Goal: Task Accomplishment & Management: Manage account settings

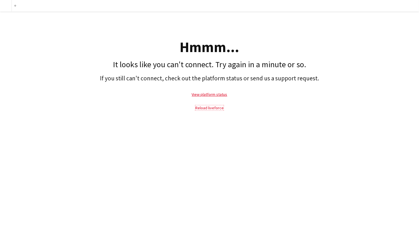
click at [212, 108] on link "Reload liveforce" at bounding box center [209, 107] width 28 height 5
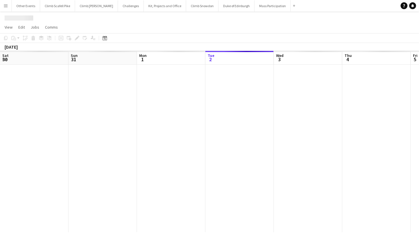
scroll to position [0, 137]
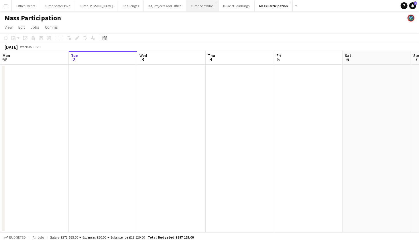
click at [186, 8] on button "Climb Snowdon Close" at bounding box center [202, 5] width 32 height 11
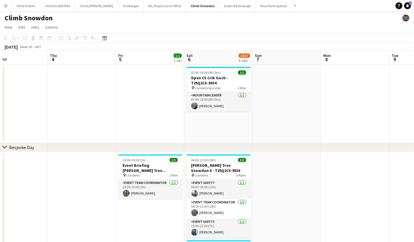
scroll to position [0, 164]
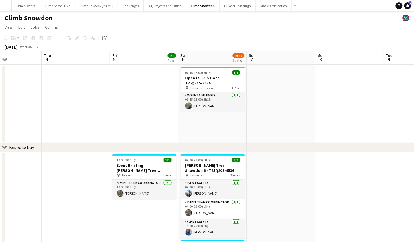
drag, startPoint x: 342, startPoint y: 127, endPoint x: 204, endPoint y: 130, distance: 138.3
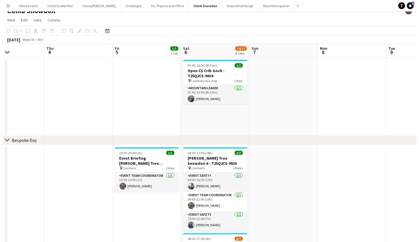
scroll to position [0, 0]
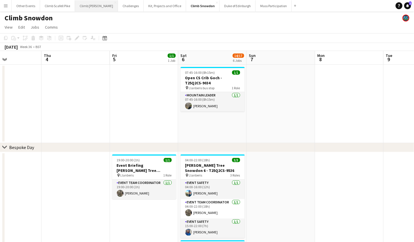
click at [92, 8] on button "Climb [PERSON_NAME] Close" at bounding box center [96, 5] width 43 height 11
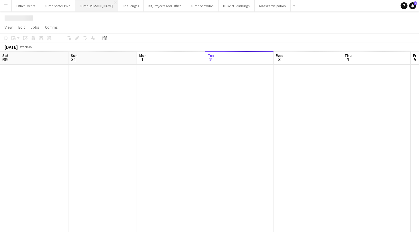
scroll to position [0, 137]
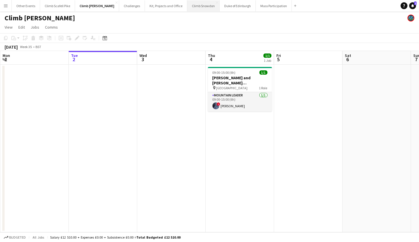
click at [187, 7] on button "Climb Snowdon Close" at bounding box center [203, 5] width 32 height 11
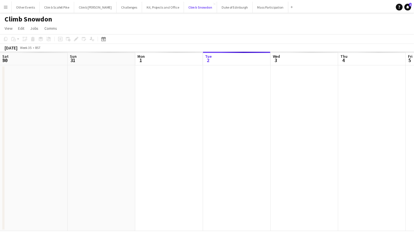
scroll to position [0, 137]
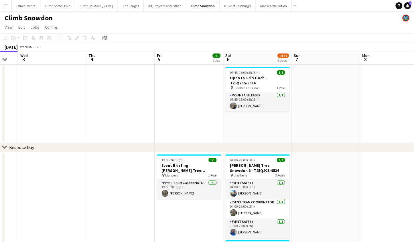
drag, startPoint x: 251, startPoint y: 122, endPoint x: 84, endPoint y: 132, distance: 166.7
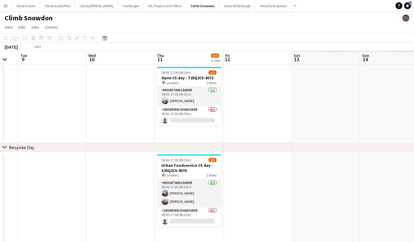
scroll to position [0, 205]
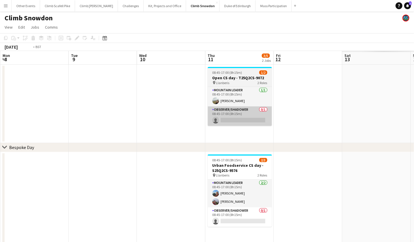
drag, startPoint x: 357, startPoint y: 109, endPoint x: 122, endPoint y: 124, distance: 235.8
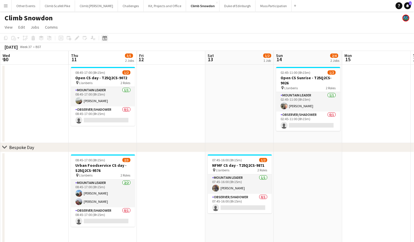
click at [104, 38] on icon at bounding box center [105, 39] width 2 height 2
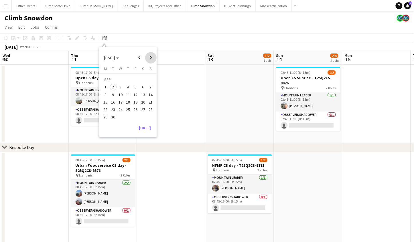
click at [150, 58] on span "Next month" at bounding box center [150, 57] width 11 height 11
click at [139, 58] on span "Previous month" at bounding box center [139, 57] width 11 height 11
click at [143, 109] on span "27" at bounding box center [143, 109] width 7 height 7
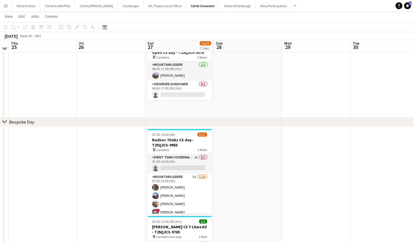
scroll to position [66, 0]
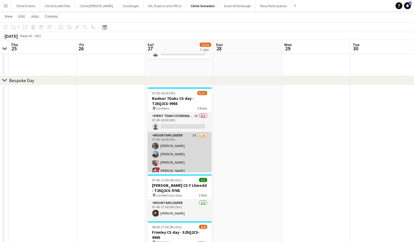
click at [194, 152] on app-card-role "Mountain Leader 3A [DATE] 07:00-16:00 (9h) [PERSON_NAME] [PERSON_NAME] [PERSON_…" at bounding box center [180, 204] width 64 height 144
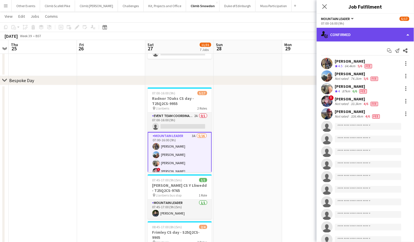
click at [389, 32] on div "single-neutral-actions-check-2 Confirmed" at bounding box center [365, 35] width 97 height 14
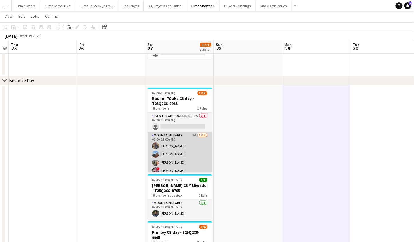
click at [157, 151] on app-user-avatar at bounding box center [155, 154] width 7 height 7
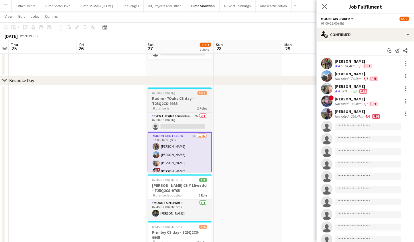
click at [188, 100] on h3 "Radnor 7Oaks CS day - T25Q2CS-9955" at bounding box center [180, 101] width 64 height 10
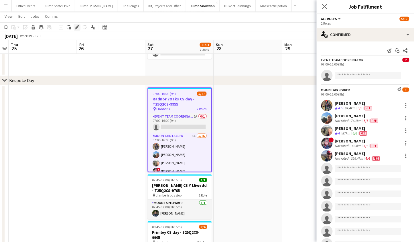
click at [76, 27] on icon at bounding box center [76, 27] width 3 height 3
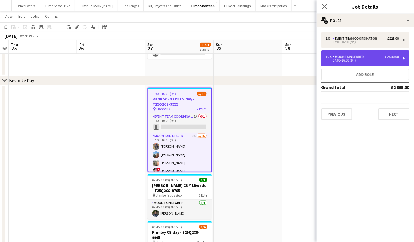
click at [367, 57] on div "16 x Mountain Leader £2 640.00" at bounding box center [362, 57] width 73 height 4
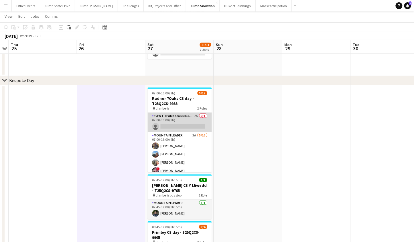
click at [183, 129] on app-card-role "Event Team Coordinator 2A 0/1 07:00-16:00 (9h) single-neutral-actions" at bounding box center [180, 122] width 64 height 19
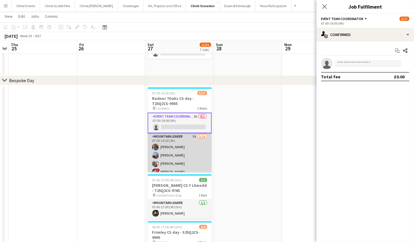
click at [184, 149] on app-card-role "Mountain Leader 3A [DATE] 07:00-16:00 (9h) [PERSON_NAME] [PERSON_NAME] [PERSON_…" at bounding box center [180, 205] width 64 height 144
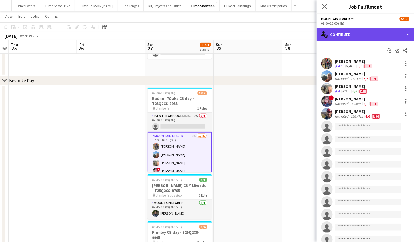
click at [396, 37] on div "single-neutral-actions-check-2 Confirmed" at bounding box center [365, 35] width 97 height 14
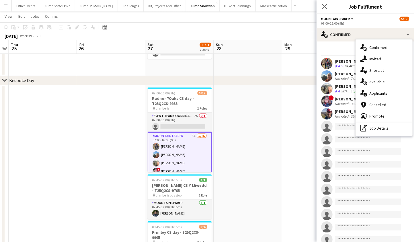
click at [384, 93] on span "Applicants" at bounding box center [379, 93] width 18 height 5
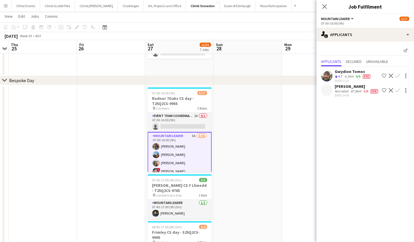
click at [372, 92] on span "Fee" at bounding box center [374, 91] width 7 height 4
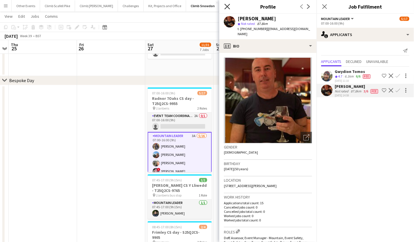
click at [227, 7] on icon "Close pop-in" at bounding box center [226, 6] width 5 height 5
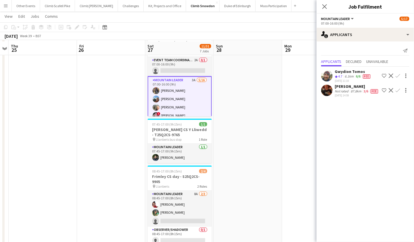
scroll to position [129, 0]
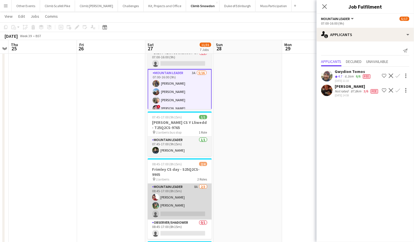
click at [199, 190] on app-card-role "Mountain Leader 8A [DATE] 08:45-17:00 (8h15m) [PERSON_NAME] [PERSON_NAME] singl…" at bounding box center [180, 202] width 64 height 36
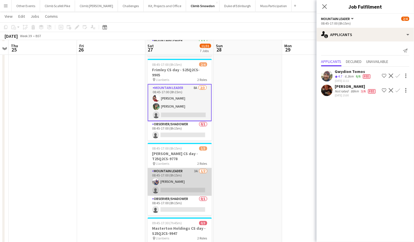
scroll to position [230, 0]
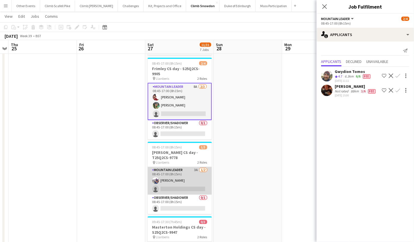
click at [195, 177] on app-card-role "Mountain Leader 3A [DATE] 08:45-17:00 (8h15m) [PERSON_NAME] single-neutral-acti…" at bounding box center [180, 181] width 64 height 28
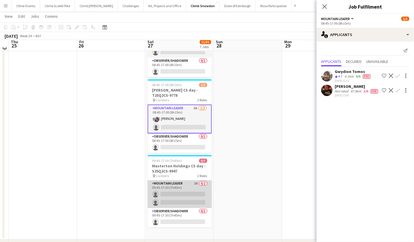
scroll to position [298, 0]
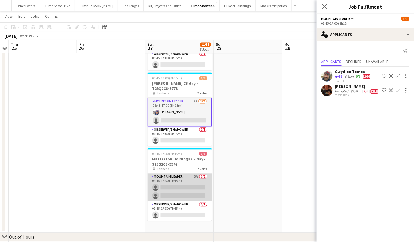
click at [196, 188] on app-card-role "Mountain Leader 3A 0/2 09:45-17:30 (7h45m) single-neutral-actions single-neutra…" at bounding box center [180, 188] width 64 height 28
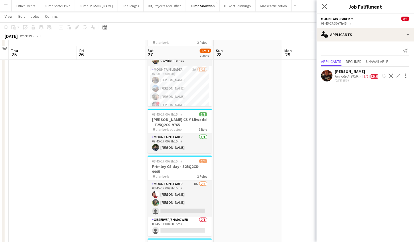
scroll to position [141, 0]
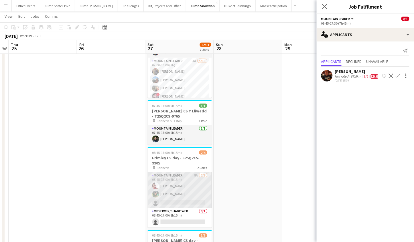
click at [187, 186] on app-card-role "Mountain Leader 8A [DATE] 08:45-17:00 (8h15m) [PERSON_NAME] [PERSON_NAME] singl…" at bounding box center [180, 190] width 64 height 36
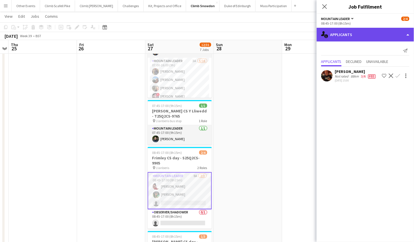
click at [375, 39] on div "single-neutral-actions-information Applicants" at bounding box center [365, 35] width 97 height 14
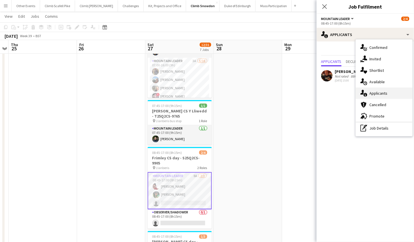
click at [386, 92] on span "Applicants" at bounding box center [379, 93] width 18 height 5
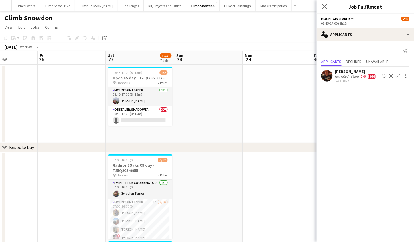
scroll to position [0, 241]
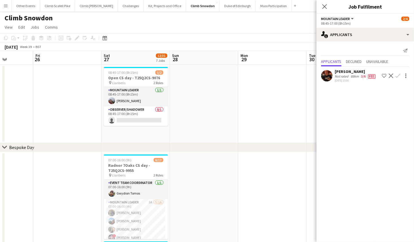
drag, startPoint x: 265, startPoint y: 126, endPoint x: 223, endPoint y: 129, distance: 42.5
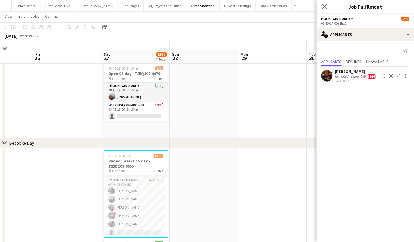
scroll to position [0, 0]
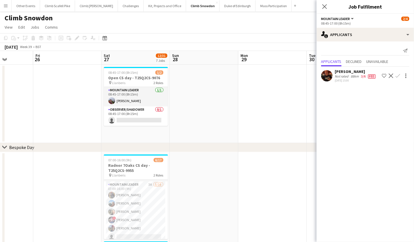
drag, startPoint x: 225, startPoint y: 129, endPoint x: 226, endPoint y: 122, distance: 7.2
click at [225, 118] on app-date-cell at bounding box center [204, 104] width 68 height 78
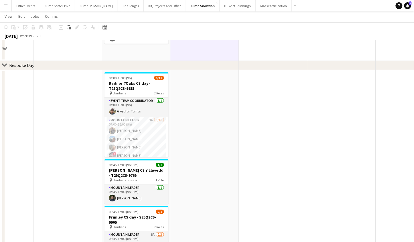
scroll to position [111, 0]
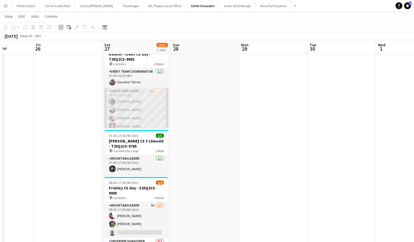
click at [141, 106] on app-card-role "Mountain Leader 3A [DATE] 07:00-16:00 (9h) [PERSON_NAME] [PERSON_NAME] [PERSON_…" at bounding box center [137, 160] width 64 height 144
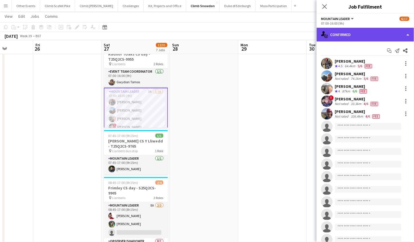
click at [391, 38] on div "single-neutral-actions-check-2 Confirmed" at bounding box center [365, 35] width 97 height 14
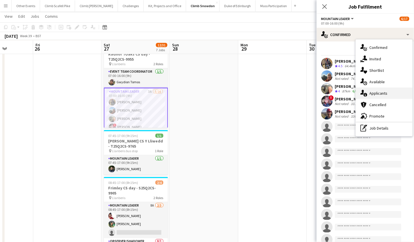
click at [384, 92] on span "Applicants" at bounding box center [379, 93] width 18 height 5
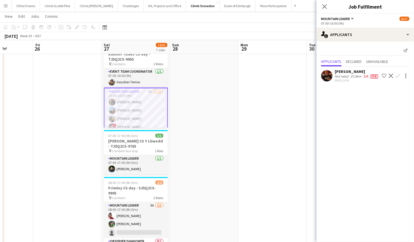
click at [331, 76] on app-user-avatar at bounding box center [326, 75] width 11 height 11
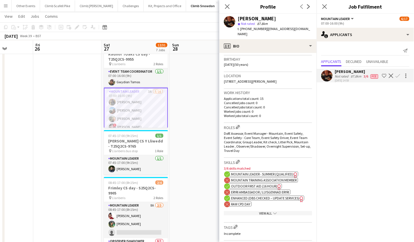
scroll to position [111, 0]
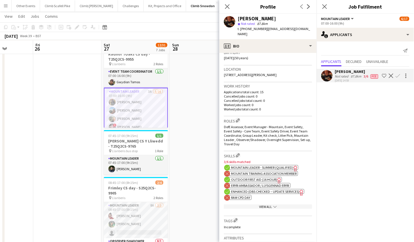
click at [259, 193] on span "Enhanced (DBS Checked – Update Services)" at bounding box center [265, 192] width 68 height 4
click at [228, 7] on icon "Close pop-in" at bounding box center [226, 6] width 5 height 5
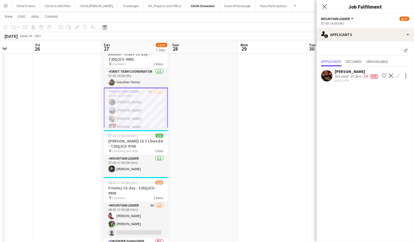
click at [241, 136] on app-date-cell at bounding box center [273, 231] width 68 height 380
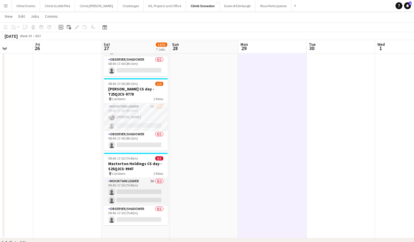
scroll to position [284, 0]
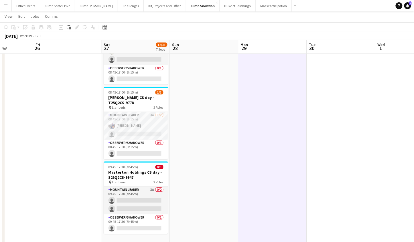
click at [271, 96] on app-date-cell at bounding box center [273, 58] width 68 height 380
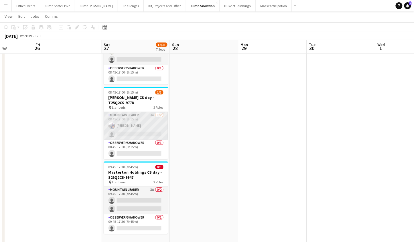
click at [141, 129] on app-card-role "Mountain Leader 3A [DATE] 08:45-17:00 (8h15m) [PERSON_NAME] single-neutral-acti…" at bounding box center [136, 126] width 64 height 28
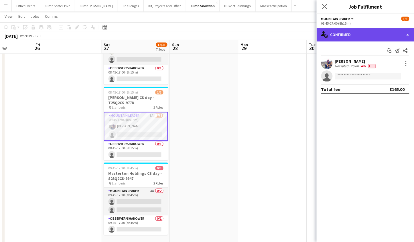
click at [349, 40] on div "single-neutral-actions-check-2 Confirmed" at bounding box center [365, 35] width 97 height 14
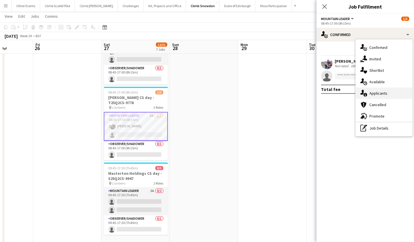
click at [376, 94] on span "Applicants" at bounding box center [379, 93] width 18 height 5
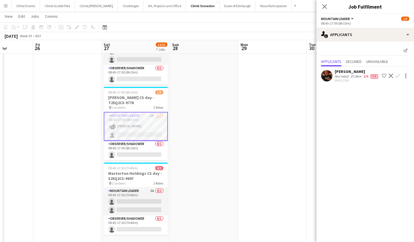
click at [330, 79] on app-user-avatar at bounding box center [326, 75] width 11 height 11
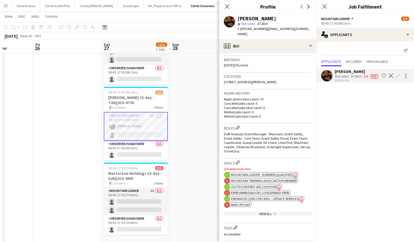
scroll to position [122, 0]
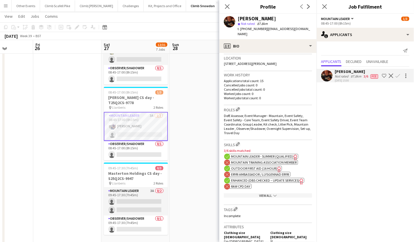
click at [260, 197] on div "View All chevron-down" at bounding box center [268, 196] width 88 height 4
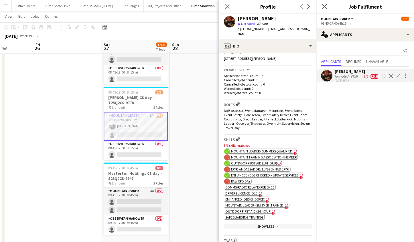
scroll to position [128, 0]
click at [255, 200] on span "Enhanced (DBS Checked)" at bounding box center [245, 198] width 40 height 4
click at [403, 50] on icon "Send notification" at bounding box center [405, 50] width 5 height 5
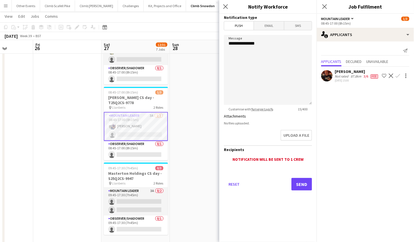
click at [274, 25] on span "Email" at bounding box center [269, 25] width 30 height 9
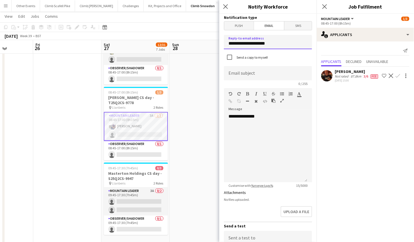
drag, startPoint x: 275, startPoint y: 44, endPoint x: 223, endPoint y: 45, distance: 51.3
click at [223, 45] on form "**********" at bounding box center [267, 173] width 97 height 318
type input "**********"
click at [252, 72] on input at bounding box center [268, 73] width 88 height 14
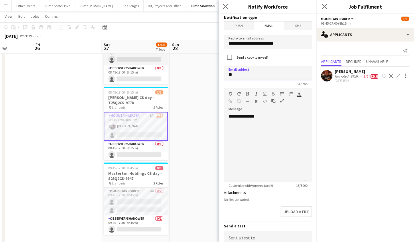
type input "*"
type input "**********"
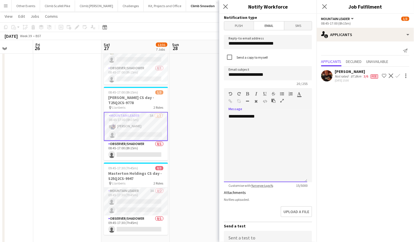
click at [270, 130] on div "**********" at bounding box center [265, 148] width 83 height 69
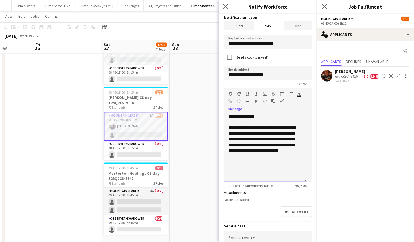
click at [229, 155] on div "**********" at bounding box center [266, 142] width 74 height 34
click at [268, 159] on div "**********" at bounding box center [266, 142] width 74 height 34
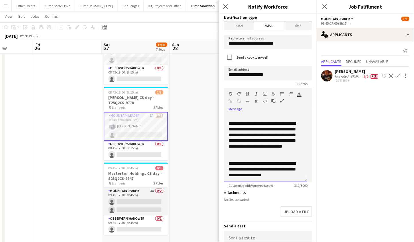
scroll to position [6, 0]
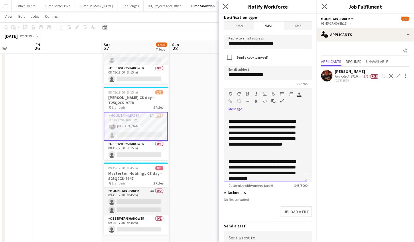
click at [237, 178] on div "**********" at bounding box center [264, 170] width 70 height 23
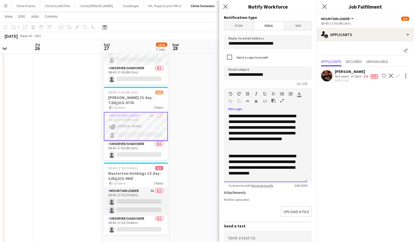
scroll to position [16, 0]
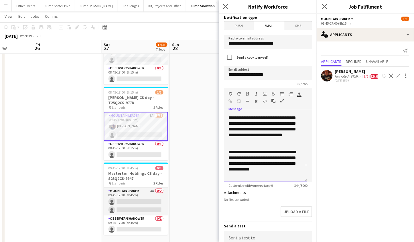
click at [276, 176] on div "**********" at bounding box center [264, 163] width 70 height 29
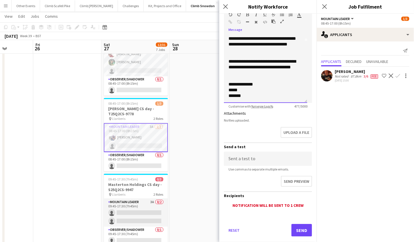
scroll to position [87, 0]
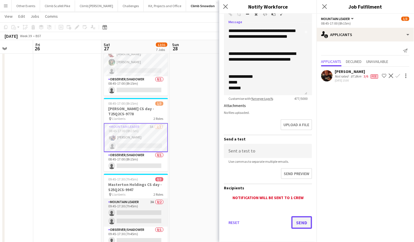
click at [297, 223] on button "Send" at bounding box center [302, 222] width 21 height 13
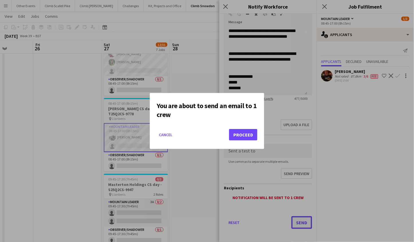
scroll to position [0, 0]
click at [247, 136] on button "Proceed" at bounding box center [243, 134] width 28 height 11
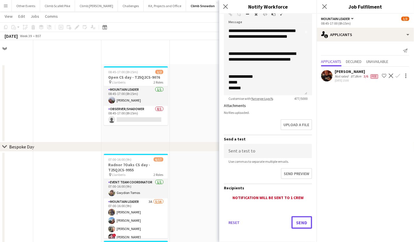
scroll to position [273, 0]
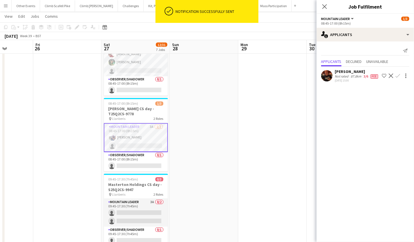
click at [236, 157] on app-date-cell at bounding box center [204, 69] width 68 height 380
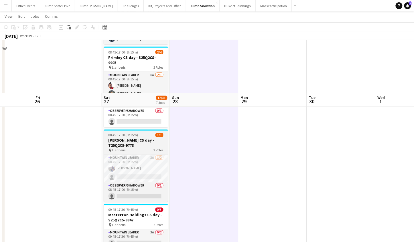
scroll to position [238, 0]
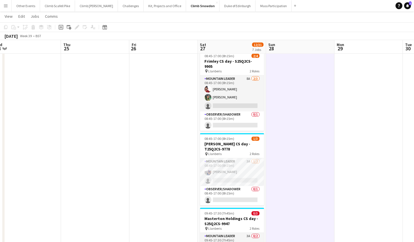
drag, startPoint x: 89, startPoint y: 149, endPoint x: 263, endPoint y: 144, distance: 174.5
click at [263, 144] on app-calendar-viewport "Mon 22 Tue 23 Wed 24 Thu 25 Fri 26 Sat 27 12/31 7 Jobs Sun 28 Mon 29 Tue 30 Wed…" at bounding box center [207, 111] width 414 height 652
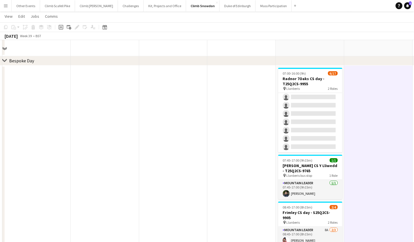
scroll to position [0, 0]
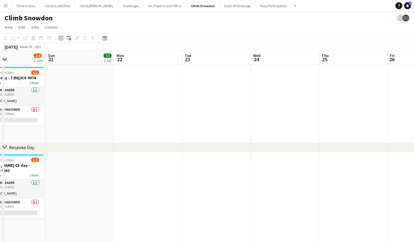
drag, startPoint x: 113, startPoint y: 121, endPoint x: 293, endPoint y: 121, distance: 180.1
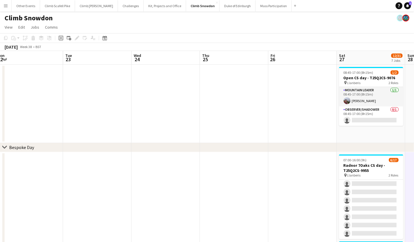
drag, startPoint x: 353, startPoint y: 119, endPoint x: 233, endPoint y: 123, distance: 119.8
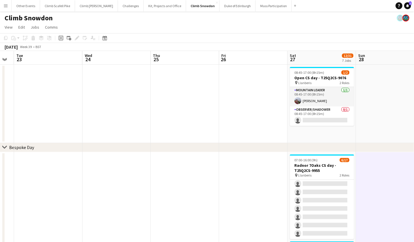
drag, startPoint x: 292, startPoint y: 120, endPoint x: 228, endPoint y: 118, distance: 63.6
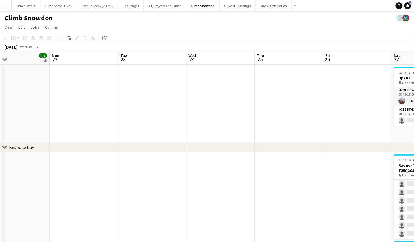
drag, startPoint x: 139, startPoint y: 116, endPoint x: 243, endPoint y: 118, distance: 104.5
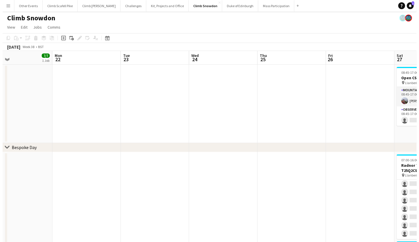
scroll to position [0, 159]
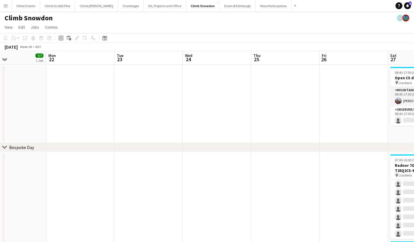
drag, startPoint x: 275, startPoint y: 168, endPoint x: 271, endPoint y: 168, distance: 3.7
click at [147, 6] on button "Kit, Projects and Office Close" at bounding box center [165, 5] width 42 height 11
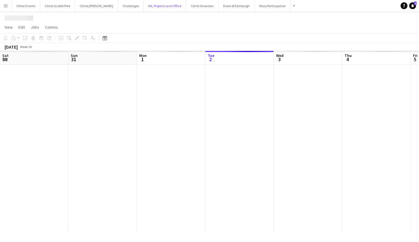
scroll to position [0, 137]
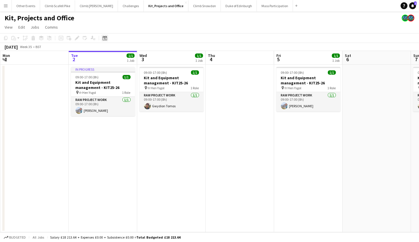
click at [104, 38] on icon "Date picker" at bounding box center [105, 38] width 5 height 5
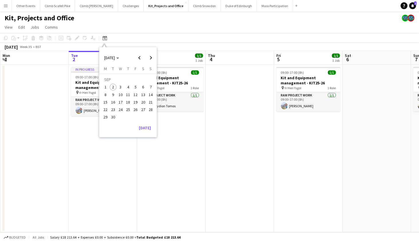
click at [125, 108] on span "25" at bounding box center [128, 109] width 7 height 7
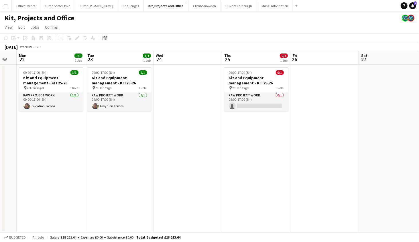
drag, startPoint x: 173, startPoint y: 155, endPoint x: 225, endPoint y: 151, distance: 52.2
click at [225, 151] on app-calendar-viewport "Sat 20 Sun 21 Mon 22 1/1 1 Job Tue 23 1/1 1 Job Wed 24 Thu 25 0/1 1 Job Fri 26 …" at bounding box center [209, 142] width 419 height 182
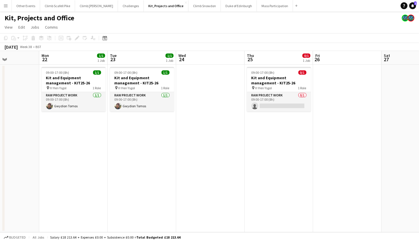
scroll to position [0, 162]
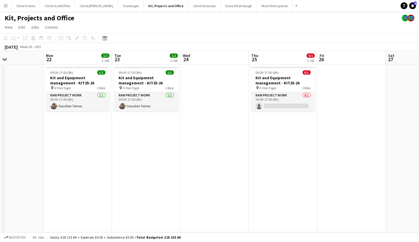
drag, startPoint x: 127, startPoint y: 162, endPoint x: 154, endPoint y: 162, distance: 26.6
click at [154, 162] on app-calendar-viewport "Fri 19 1/1 1 Job Sat 20 Sun 21 Mon 22 1/1 1 Job Tue 23 1/1 1 Job Wed 24 Thu 25 …" at bounding box center [209, 142] width 419 height 182
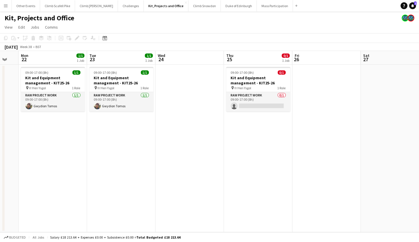
scroll to position [0, 194]
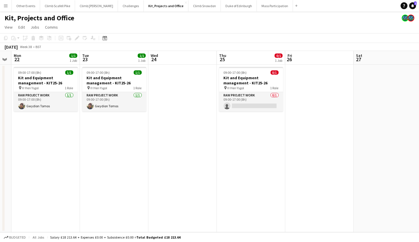
drag, startPoint x: 306, startPoint y: 176, endPoint x: 280, endPoint y: 182, distance: 27.3
click at [280, 182] on app-calendar-viewport "Fri 19 1/1 1 Job Sat 20 Sun 21 Mon 22 1/1 1 Job Tue 23 1/1 1 Job Wed 24 Thu 25 …" at bounding box center [209, 142] width 419 height 182
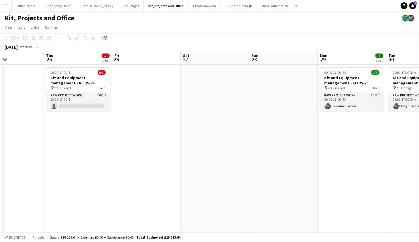
drag, startPoint x: 343, startPoint y: 189, endPoint x: 170, endPoint y: 196, distance: 173.1
click at [170, 196] on app-calendar-viewport "Sun 21 Mon 22 1/1 1 Job Tue 23 1/1 1 Job Wed 24 Thu 25 0/1 1 Job Fri 26 Sat 27 …" at bounding box center [209, 142] width 419 height 182
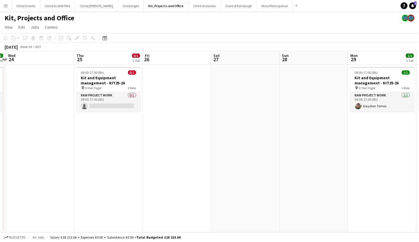
scroll to position [0, 130]
drag, startPoint x: 318, startPoint y: 183, endPoint x: 350, endPoint y: 182, distance: 31.8
click at [350, 182] on app-calendar-viewport "Mon 22 1/1 1 Job Tue 23 1/1 1 Job Wed 24 Thu 25 0/1 1 Job Fri 26 Sat 27 Sun 28 …" at bounding box center [209, 142] width 419 height 182
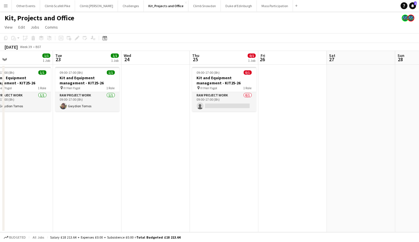
drag, startPoint x: 291, startPoint y: 179, endPoint x: 376, endPoint y: 178, distance: 85.1
click at [408, 178] on app-calendar-viewport "Sat 20 Sun 21 Mon 22 1/1 1 Job Tue 23 1/1 1 Job Wed 24 Thu 25 0/1 1 Job Fri 26 …" at bounding box center [209, 142] width 419 height 182
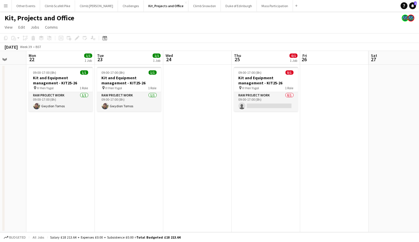
scroll to position [0, 155]
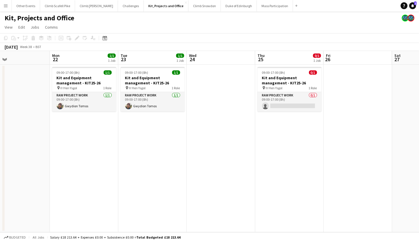
drag, startPoint x: 227, startPoint y: 192, endPoint x: 290, endPoint y: 194, distance: 62.7
click at [290, 194] on app-calendar-viewport "Fri 19 1/1 1 Job Sat 20 Sun 21 Mon 22 1/1 1 Job Tue 23 1/1 1 Job Wed 24 Thu 25 …" at bounding box center [209, 142] width 419 height 182
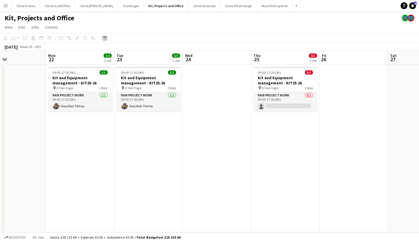
scroll to position [0, 160]
drag, startPoint x: 270, startPoint y: 175, endPoint x: 265, endPoint y: 174, distance: 5.0
click at [265, 174] on app-calendar-viewport "Fri 19 1/1 1 Job Sat 20 Sun 21 Mon 22 1/1 1 Job Tue 23 1/1 1 Job Wed 24 Thu 25 …" at bounding box center [209, 142] width 419 height 182
click at [189, 9] on button "Climb Snowdon Close" at bounding box center [204, 5] width 32 height 11
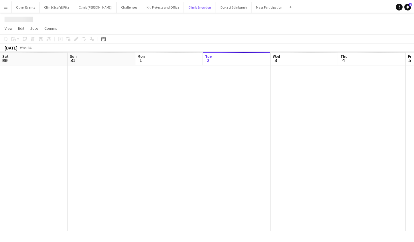
scroll to position [0, 137]
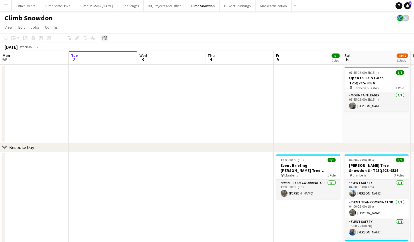
click at [104, 40] on icon "Date picker" at bounding box center [105, 38] width 5 height 5
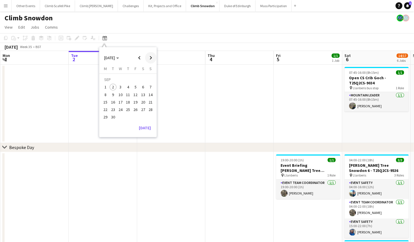
click at [149, 60] on span "Next month" at bounding box center [150, 57] width 11 height 11
click at [142, 92] on span "11" at bounding box center [143, 94] width 7 height 7
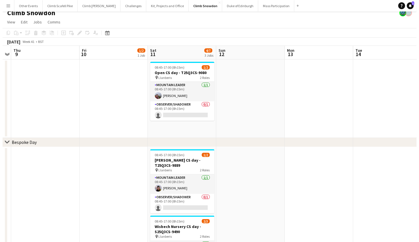
scroll to position [0, 0]
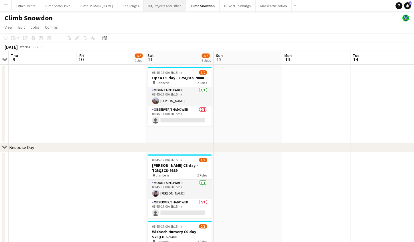
drag, startPoint x: 137, startPoint y: 7, endPoint x: 143, endPoint y: 10, distance: 6.9
click at [144, 7] on button "Kit, Projects and Office Close" at bounding box center [165, 5] width 42 height 11
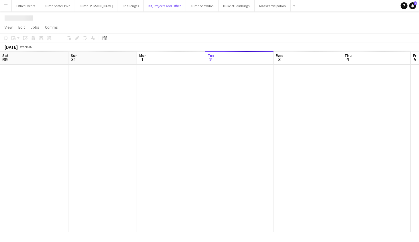
scroll to position [0, 137]
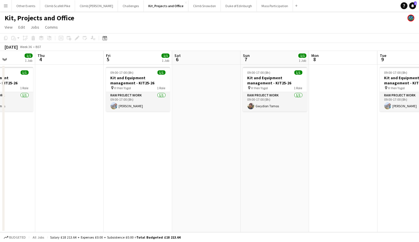
drag, startPoint x: 221, startPoint y: 150, endPoint x: 107, endPoint y: 165, distance: 114.4
click at [107, 165] on app-calendar-viewport "Mon 1 Tue 2 1/1 1 Job Wed 3 1/1 1 Job Thu 4 Fri 5 1/1 1 Job Sat 6 Sun 7 1/1 1 J…" at bounding box center [209, 142] width 419 height 182
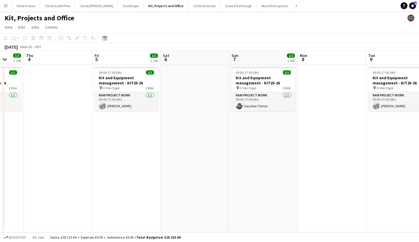
scroll to position [0, 252]
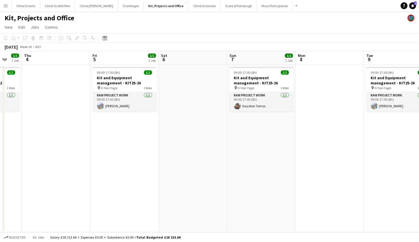
drag, startPoint x: 108, startPoint y: 165, endPoint x: 94, endPoint y: 172, distance: 15.2
click at [94, 172] on app-calendar-viewport "Sun 31 Mon 1 Tue 2 1/1 1 Job Wed 3 1/1 1 Job Thu 4 Fri 5 1/1 1 Job Sat 6 Sun 7 …" at bounding box center [209, 142] width 419 height 182
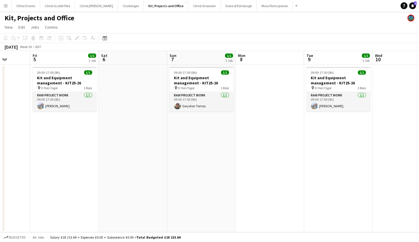
scroll to position [0, 176]
drag, startPoint x: 214, startPoint y: 147, endPoint x: 151, endPoint y: 153, distance: 63.9
click at [153, 154] on app-calendar-viewport "Tue 2 1/1 1 Job Wed 3 1/1 1 Job Thu 4 Fri 5 1/1 1 Job Sat 6 Sun 7 1/1 1 Job Mon…" at bounding box center [209, 142] width 419 height 182
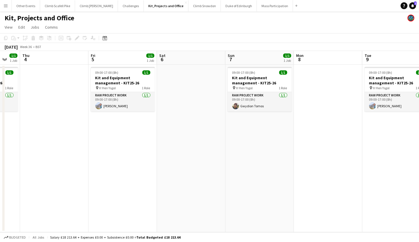
scroll to position [0, 200]
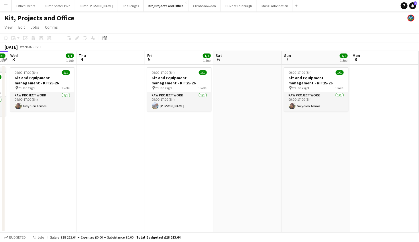
drag, startPoint x: 89, startPoint y: 149, endPoint x: 206, endPoint y: 135, distance: 117.8
click at [206, 135] on app-calendar-viewport "Mon 1 Tue 2 1/1 1 Job Wed 3 1/1 1 Job Thu 4 Fri 5 1/1 1 Job Sat 6 Sun 7 1/1 1 J…" at bounding box center [209, 142] width 419 height 182
click at [6, 1] on button "Menu" at bounding box center [5, 5] width 11 height 11
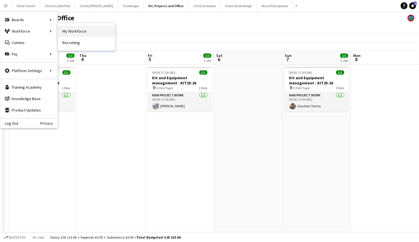
click at [99, 34] on link "My Workforce" at bounding box center [86, 30] width 57 height 11
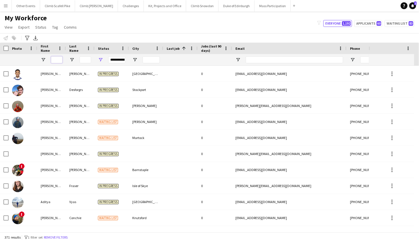
click at [58, 57] on input "First Name Filter Input" at bounding box center [56, 59] width 11 height 7
click at [101, 59] on span "Open Filter Menu" at bounding box center [100, 59] width 5 height 5
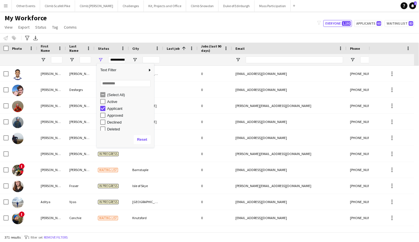
click at [107, 92] on div "(Select All)" at bounding box center [127, 94] width 54 height 7
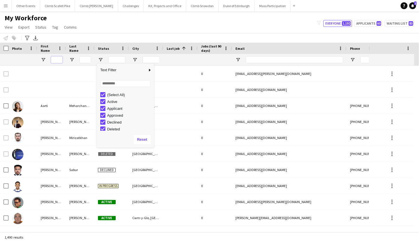
click at [57, 61] on input "First Name Filter Input" at bounding box center [56, 59] width 11 height 7
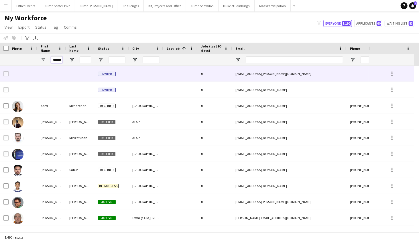
scroll to position [0, 1]
type input "******"
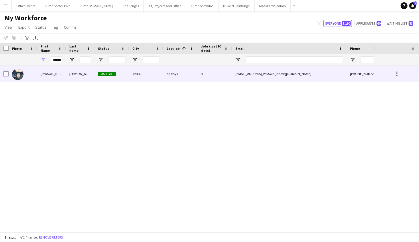
scroll to position [0, 0]
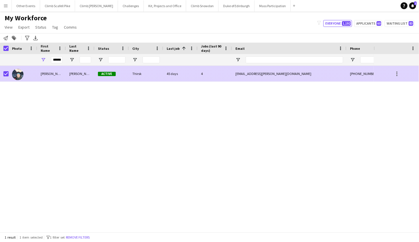
click at [30, 74] on div at bounding box center [23, 74] width 29 height 16
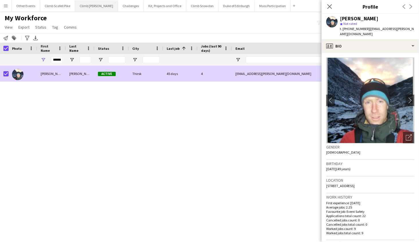
click at [81, 9] on button "Climb [PERSON_NAME] Close" at bounding box center [96, 5] width 43 height 11
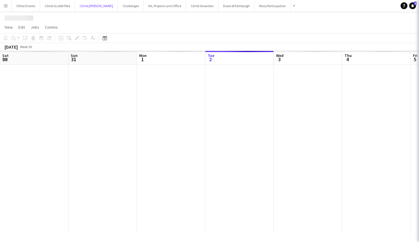
scroll to position [0, 137]
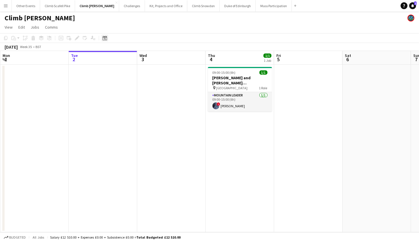
click at [104, 38] on icon "Date picker" at bounding box center [105, 38] width 5 height 5
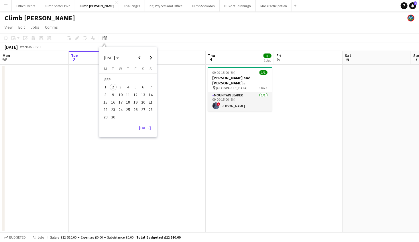
click at [143, 104] on span "20" at bounding box center [143, 102] width 7 height 7
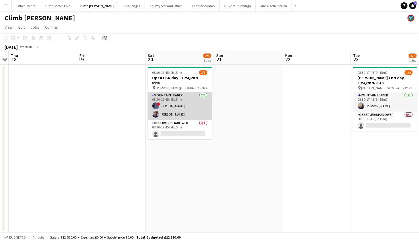
click at [172, 109] on app-card-role "Mountain Leader [DATE] 08:30-17:45 (9h15m) ! [PERSON_NAME] [PERSON_NAME]" at bounding box center [180, 106] width 64 height 28
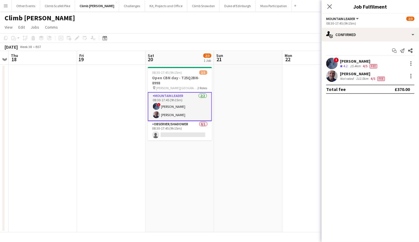
click at [328, 66] on app-user-avatar at bounding box center [331, 63] width 11 height 11
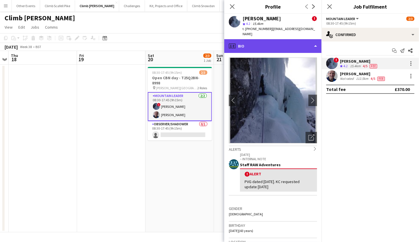
click at [305, 41] on div "profile Bio" at bounding box center [272, 46] width 97 height 14
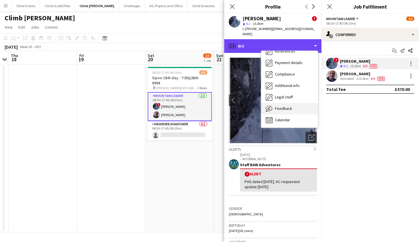
scroll to position [65, 0]
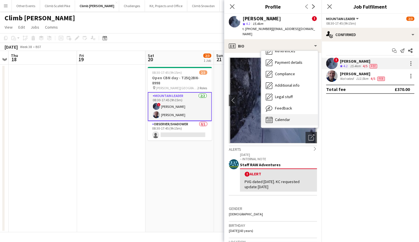
click at [297, 114] on div "Calendar Calendar" at bounding box center [289, 119] width 57 height 11
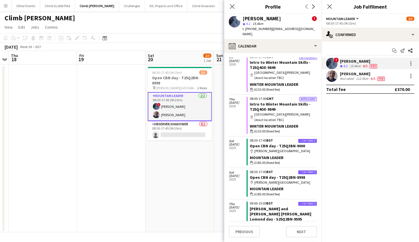
scroll to position [476, 0]
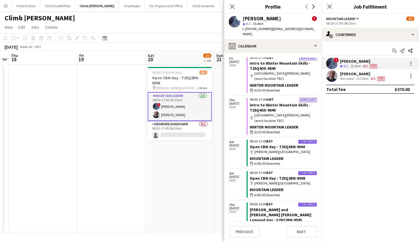
click at [335, 77] on app-user-avatar at bounding box center [331, 75] width 11 height 11
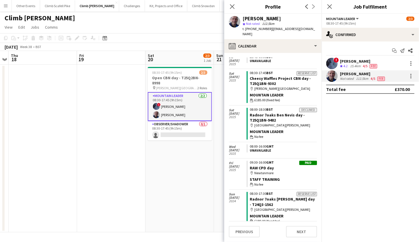
scroll to position [0, 196]
click at [136, 179] on app-date-cell at bounding box center [111, 149] width 68 height 168
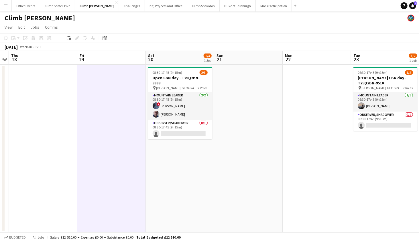
click at [5, 10] on button "Menu" at bounding box center [5, 5] width 11 height 11
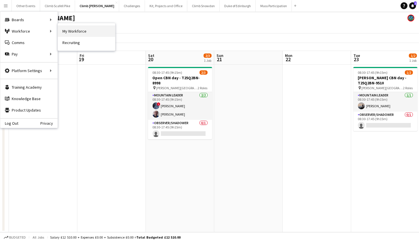
click at [84, 31] on link "My Workforce" at bounding box center [86, 30] width 57 height 11
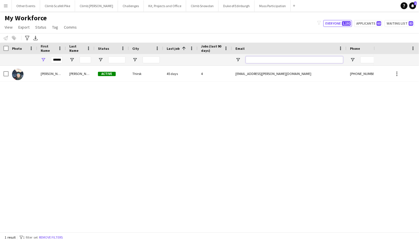
click at [271, 60] on input "Email Filter Input" at bounding box center [294, 59] width 97 height 7
click at [61, 60] on input "******" at bounding box center [56, 59] width 11 height 7
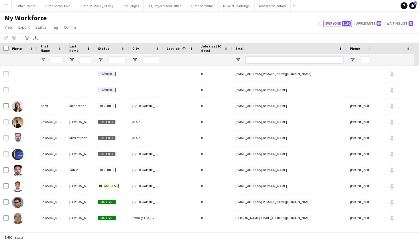
click at [269, 58] on input "Email Filter Input" at bounding box center [294, 59] width 97 height 7
paste input "**********"
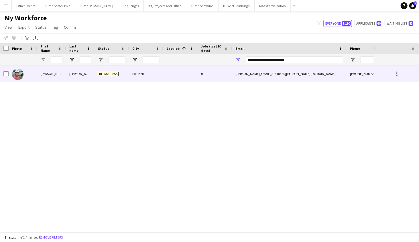
click at [47, 74] on div "[PERSON_NAME]" at bounding box center [51, 74] width 29 height 16
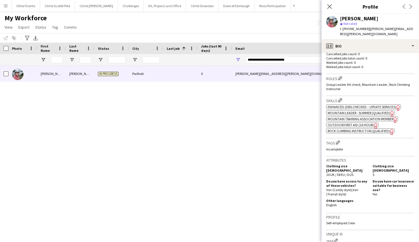
scroll to position [105, 0]
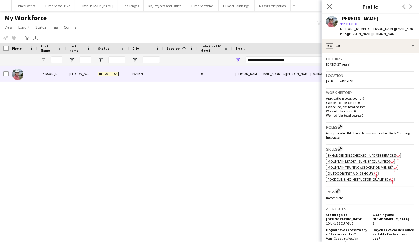
click at [363, 159] on span "Mountain Leader - Summer (Qualified)" at bounding box center [359, 161] width 62 height 4
click at [345, 172] on span "Outdoor First Aid (16 hour)" at bounding box center [351, 174] width 46 height 4
click at [355, 153] on span "Enhanced (DBS Checked – Update Services)" at bounding box center [362, 155] width 68 height 4
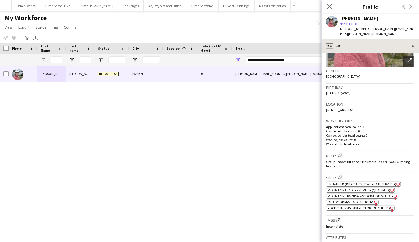
scroll to position [66, 0]
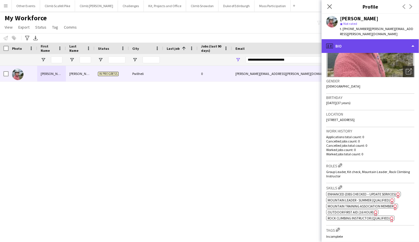
click at [384, 39] on div "profile Bio" at bounding box center [370, 46] width 97 height 14
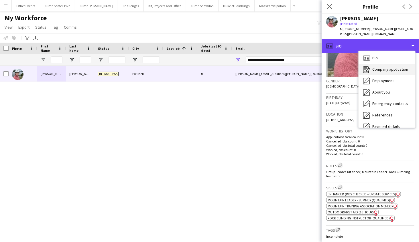
scroll to position [0, 0]
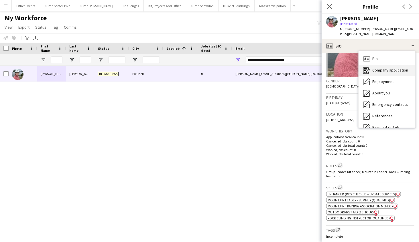
click at [381, 68] on span "Company application" at bounding box center [390, 70] width 36 height 5
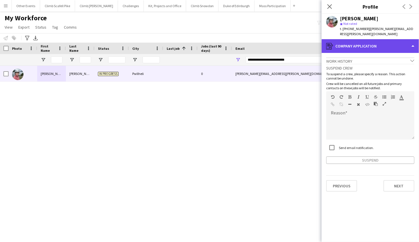
click at [381, 41] on div "register Company application" at bounding box center [370, 46] width 97 height 14
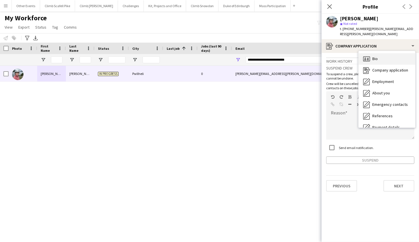
click at [383, 55] on div "Bio Bio" at bounding box center [387, 58] width 57 height 11
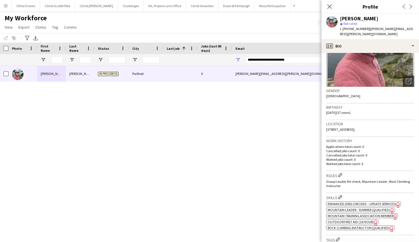
scroll to position [106, 0]
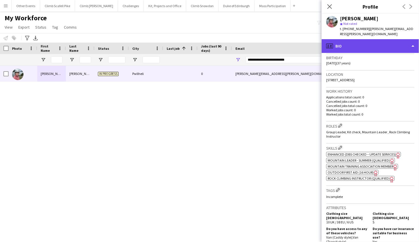
click at [385, 42] on div "profile Bio" at bounding box center [370, 46] width 97 height 14
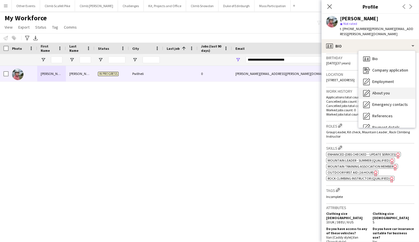
click at [384, 91] on div "About you About you" at bounding box center [387, 93] width 57 height 11
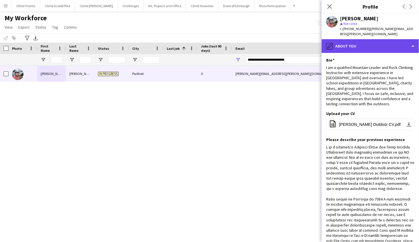
click at [381, 40] on div "pencil4 About you" at bounding box center [370, 46] width 97 height 14
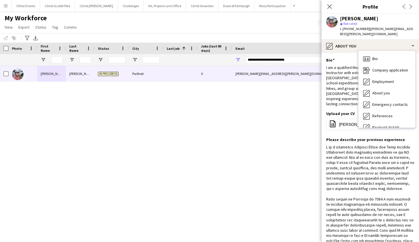
click at [350, 68] on div "I am a qualified Mountain Leader and Rock Climbing Instructor with extensive ex…" at bounding box center [370, 86] width 88 height 42
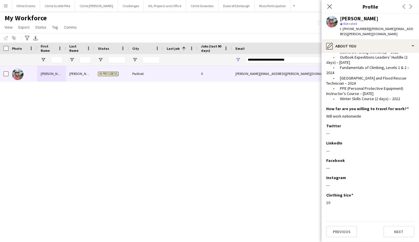
scroll to position [362, 0]
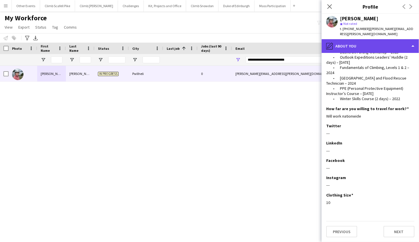
click at [382, 42] on div "pencil4 About you" at bounding box center [370, 46] width 97 height 14
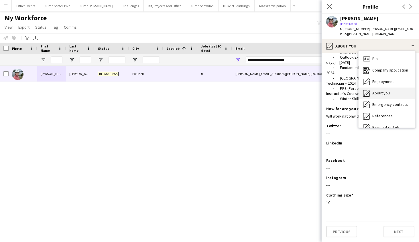
click at [384, 88] on div "About you About you" at bounding box center [387, 93] width 57 height 11
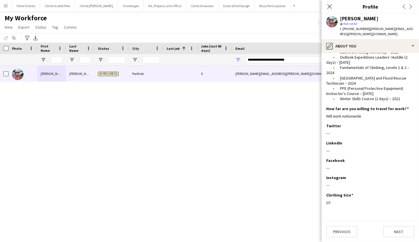
scroll to position [0, 0]
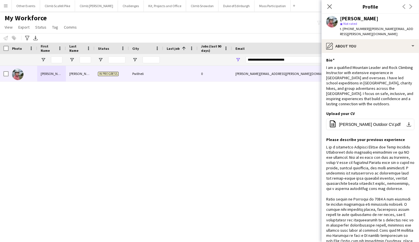
click at [381, 53] on app-section-data-types "Bio Edit this field I am a qualified Mountain Leader and Rock Climbing Instruct…" at bounding box center [370, 147] width 97 height 189
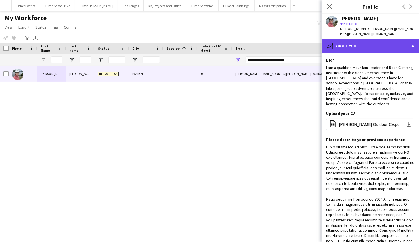
click at [382, 40] on div "pencil4 About you" at bounding box center [370, 46] width 97 height 14
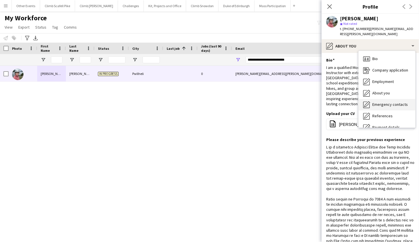
click at [389, 103] on div "Emergency contacts Emergency contacts" at bounding box center [387, 104] width 57 height 11
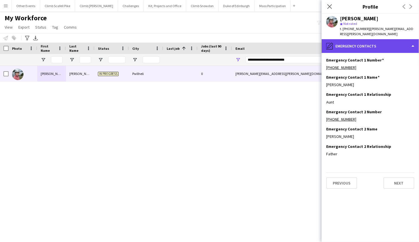
click at [380, 41] on div "pencil4 Emergency contacts" at bounding box center [370, 46] width 97 height 14
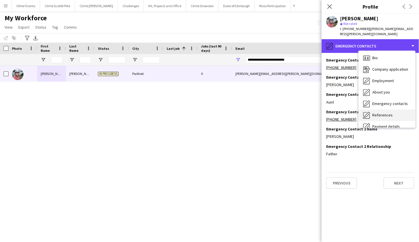
scroll to position [1, 0]
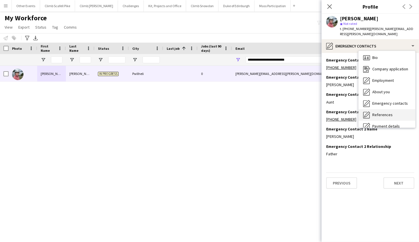
click at [390, 112] on span "References" at bounding box center [382, 114] width 20 height 5
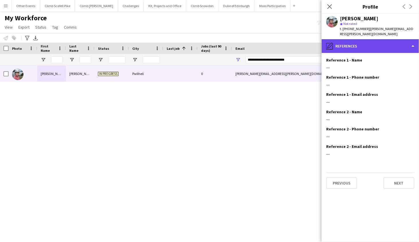
click at [382, 40] on div "pencil4 References" at bounding box center [370, 46] width 97 height 14
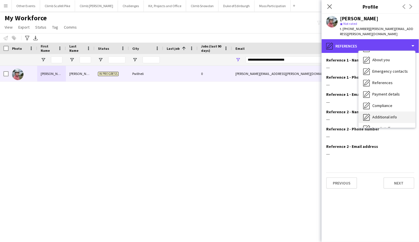
scroll to position [34, 0]
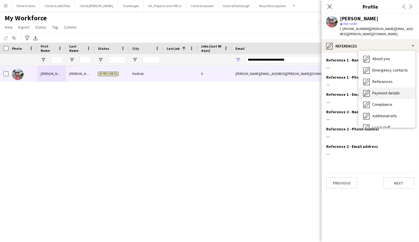
click at [384, 91] on div "Payment details Payment details" at bounding box center [387, 93] width 57 height 11
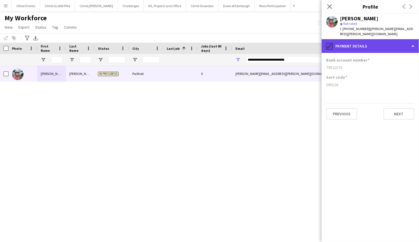
click at [374, 46] on div "pencil4 Payment details" at bounding box center [370, 46] width 97 height 14
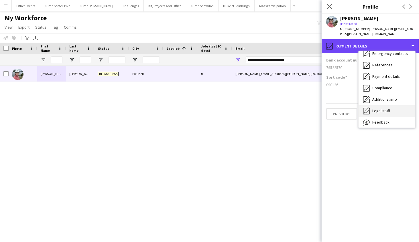
scroll to position [54, 0]
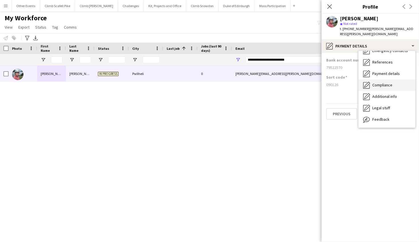
click at [388, 83] on div "Compliance Compliance" at bounding box center [387, 85] width 57 height 11
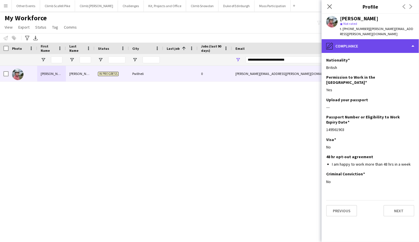
click at [385, 39] on div "pencil4 Compliance" at bounding box center [370, 46] width 97 height 14
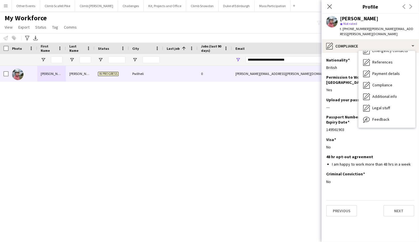
click at [283, 121] on div "[PERSON_NAME] In progress Pwllheli 0 [PERSON_NAME][EMAIL_ADDRESS][PERSON_NAME][…" at bounding box center [187, 147] width 374 height 162
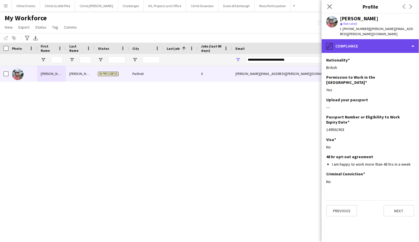
click at [382, 40] on div "pencil4 Compliance" at bounding box center [370, 46] width 97 height 14
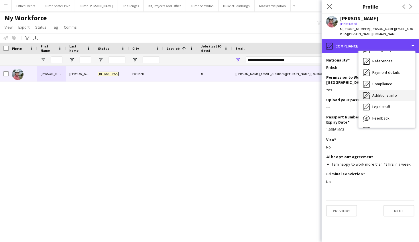
scroll to position [55, 0]
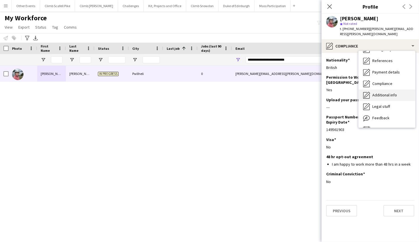
click at [394, 90] on div "Additional info Additional info" at bounding box center [387, 95] width 57 height 11
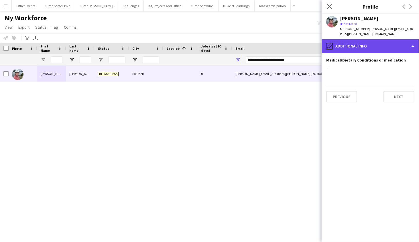
click at [387, 40] on div "pencil4 Additional info" at bounding box center [370, 46] width 97 height 14
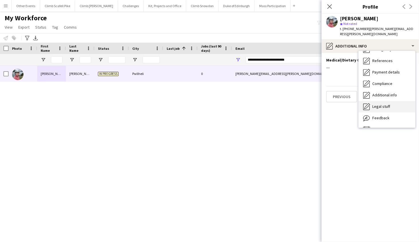
click at [387, 104] on span "Legal stuff" at bounding box center [381, 106] width 18 height 5
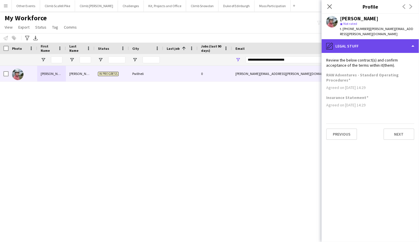
click at [382, 42] on div "pencil4 Legal stuff" at bounding box center [370, 46] width 97 height 14
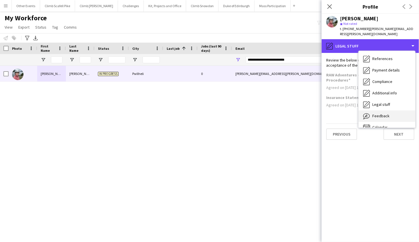
scroll to position [58, 0]
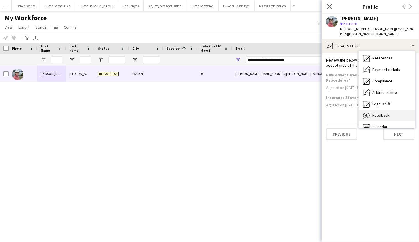
click at [389, 110] on div "Feedback Feedback" at bounding box center [387, 115] width 57 height 11
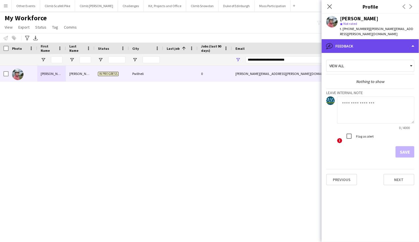
click at [387, 41] on div "bubble-pencil Feedback" at bounding box center [370, 46] width 97 height 14
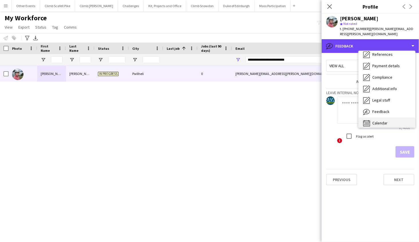
scroll to position [65, 0]
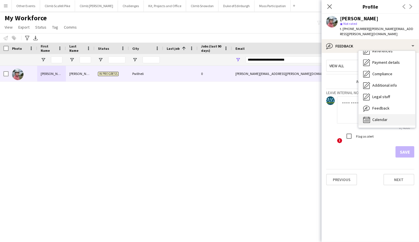
click at [389, 117] on div "Calendar Calendar" at bounding box center [387, 119] width 57 height 11
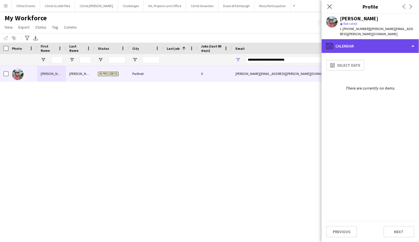
click at [379, 43] on div "calendar-full Calendar" at bounding box center [370, 46] width 97 height 14
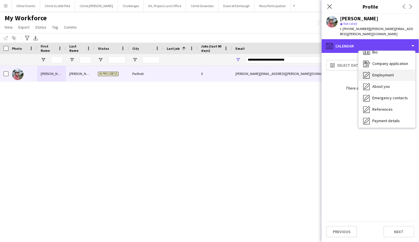
scroll to position [0, 0]
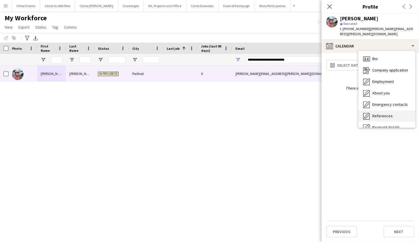
click at [390, 114] on div "References References" at bounding box center [387, 116] width 57 height 11
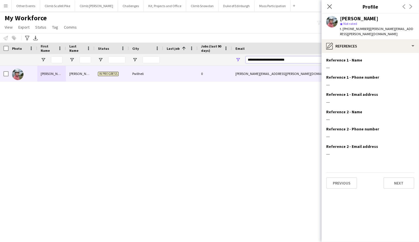
click at [296, 62] on input "**********" at bounding box center [294, 59] width 97 height 7
paste input "Email Filter Input"
type input "**********"
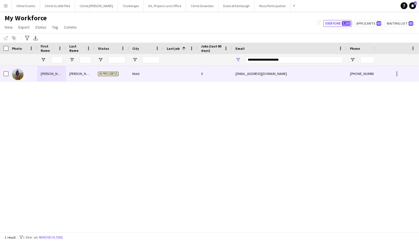
click at [24, 75] on div at bounding box center [23, 74] width 29 height 16
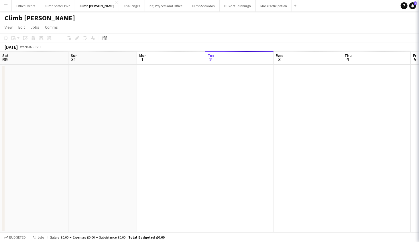
scroll to position [0, 137]
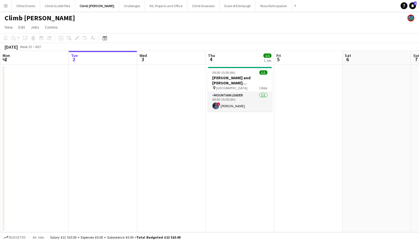
click at [3, 5] on app-icon "Menu" at bounding box center [5, 5] width 5 height 5
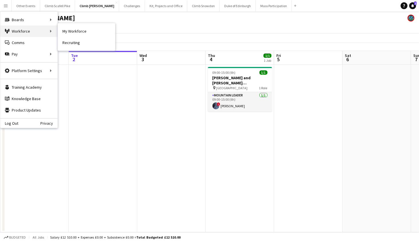
click at [26, 29] on div "Workforce Workforce" at bounding box center [28, 30] width 57 height 11
click at [84, 34] on link "My Workforce" at bounding box center [86, 30] width 57 height 11
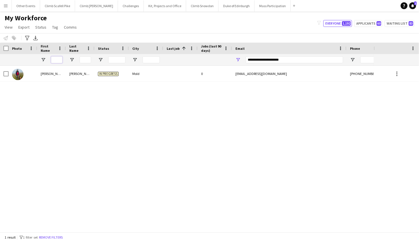
click at [58, 60] on input "First Name Filter Input" at bounding box center [56, 59] width 11 height 7
click at [290, 60] on input "**********" at bounding box center [294, 59] width 97 height 7
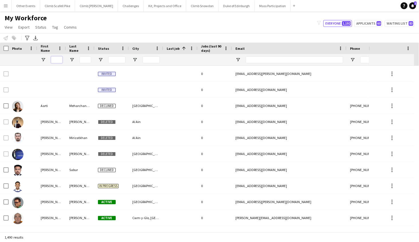
click at [59, 62] on input "First Name Filter Input" at bounding box center [56, 59] width 11 height 7
type input "*"
type input "****"
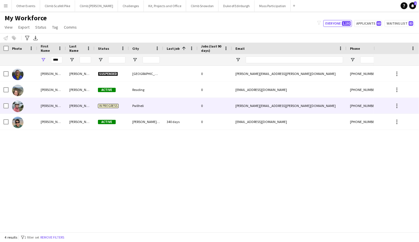
click at [24, 104] on div at bounding box center [23, 106] width 29 height 16
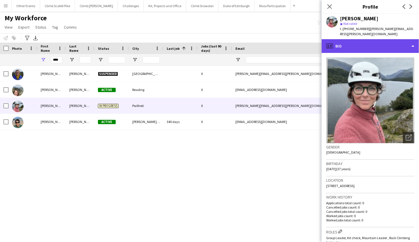
click at [400, 41] on div "profile Bio" at bounding box center [370, 46] width 97 height 14
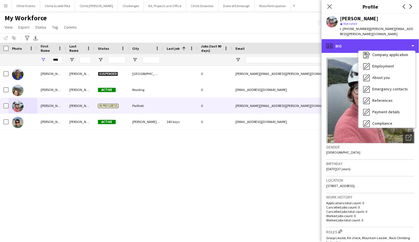
scroll to position [65, 0]
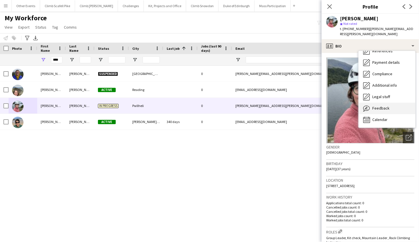
click at [389, 103] on div "Feedback Feedback" at bounding box center [387, 108] width 57 height 11
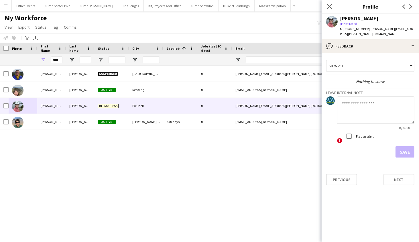
click at [373, 100] on textarea at bounding box center [375, 109] width 77 height 27
click at [356, 96] on textarea "**********" at bounding box center [375, 109] width 77 height 27
type textarea "**********"
click at [404, 148] on button "Save" at bounding box center [404, 151] width 19 height 11
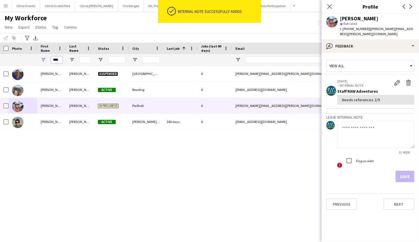
click at [59, 58] on input "****" at bounding box center [56, 59] width 11 height 7
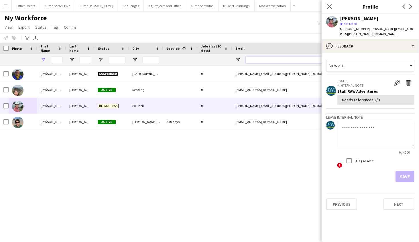
click at [252, 57] on input "Email Filter Input" at bounding box center [294, 59] width 97 height 7
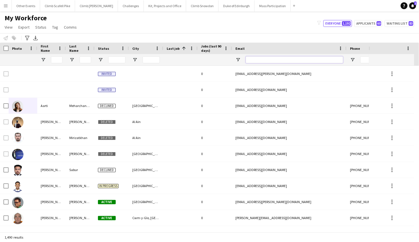
paste input "**********"
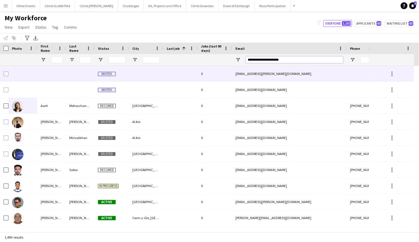
type input "**********"
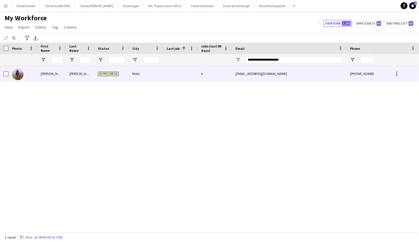
click at [40, 77] on div "[PERSON_NAME]" at bounding box center [51, 74] width 29 height 16
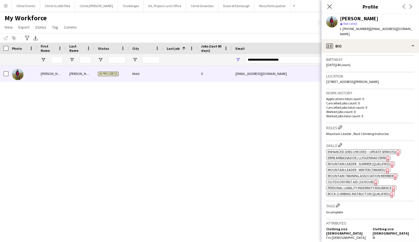
scroll to position [112, 0]
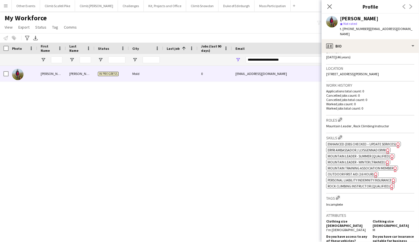
click at [354, 154] on span "Mountain Leader - Summer (Qualified)" at bounding box center [359, 156] width 62 height 4
click at [352, 172] on span "Outdoor First Aid (16 hour)" at bounding box center [351, 174] width 46 height 4
click at [352, 142] on span "Enhanced (DBS Checked – Update Services)" at bounding box center [362, 144] width 68 height 4
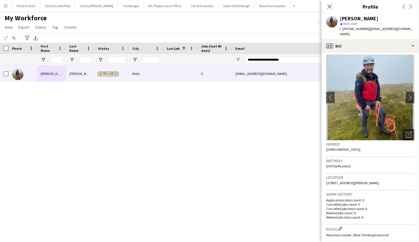
scroll to position [0, 0]
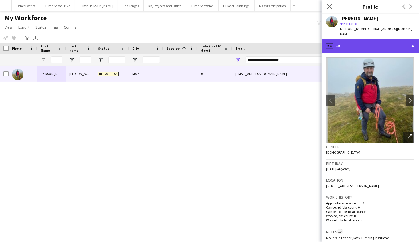
click at [371, 40] on div "profile Bio" at bounding box center [370, 46] width 97 height 14
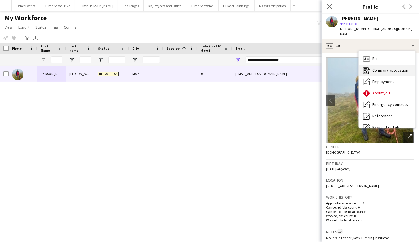
click at [376, 68] on span "Company application" at bounding box center [390, 70] width 36 height 5
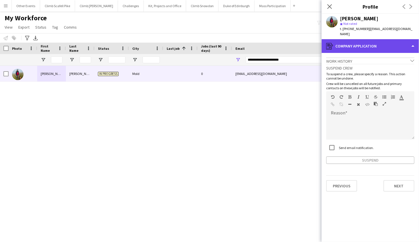
click at [366, 42] on div "register Company application" at bounding box center [370, 46] width 97 height 14
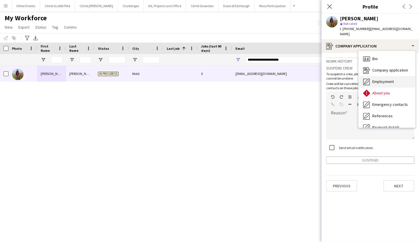
click at [376, 79] on span "Employment" at bounding box center [382, 81] width 21 height 5
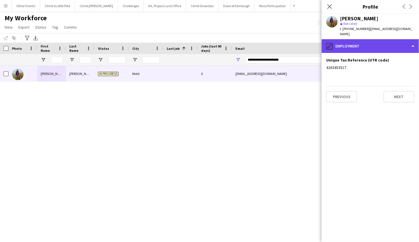
click at [369, 43] on div "pencil4 Employment" at bounding box center [370, 46] width 97 height 14
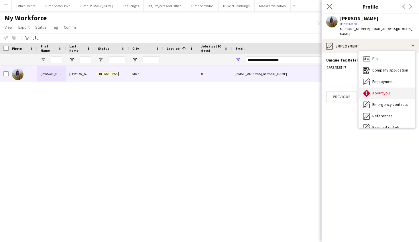
click at [378, 90] on span "About you" at bounding box center [380, 92] width 17 height 5
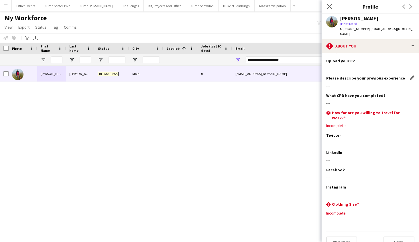
scroll to position [18, 0]
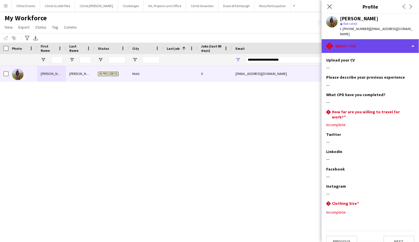
click at [372, 43] on div "rhombus-alert About you" at bounding box center [370, 46] width 97 height 14
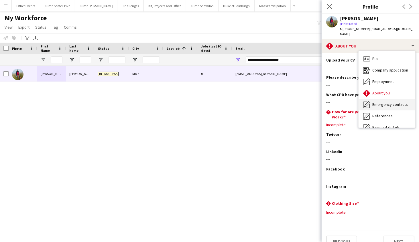
click at [382, 102] on span "Emergency contacts" at bounding box center [390, 104] width 36 height 5
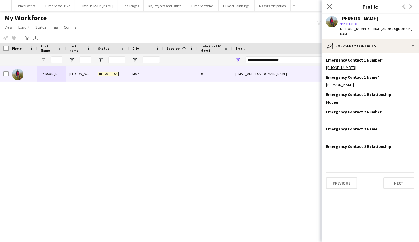
scroll to position [0, 0]
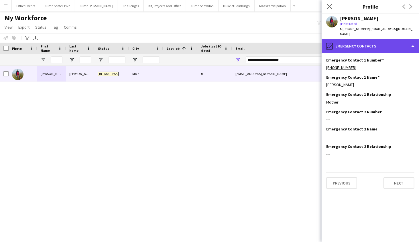
click at [369, 43] on div "pencil4 Emergency contacts" at bounding box center [370, 46] width 97 height 14
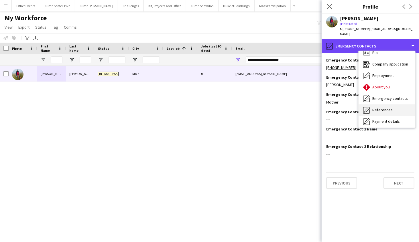
scroll to position [7, 0]
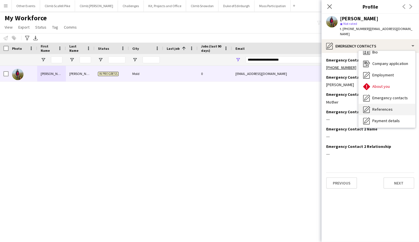
click at [383, 107] on div "References References" at bounding box center [387, 109] width 57 height 11
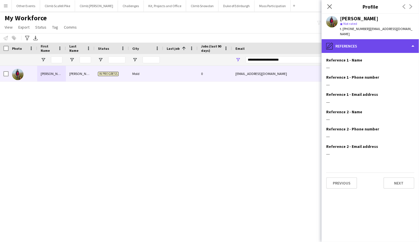
click at [376, 39] on div "pencil4 References" at bounding box center [370, 46] width 97 height 14
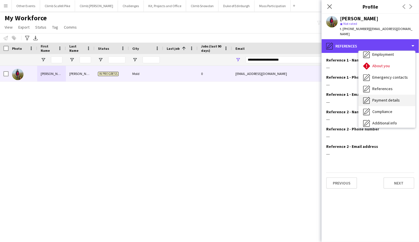
scroll to position [27, 0]
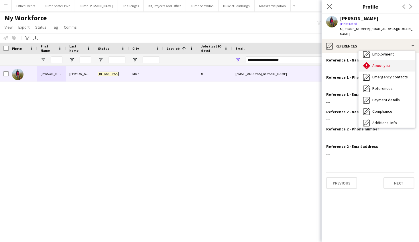
click at [371, 63] on div "About you About you" at bounding box center [387, 65] width 57 height 11
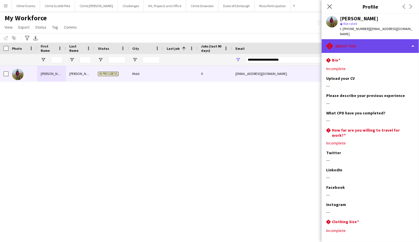
click at [379, 43] on div "rhombus-alert About you" at bounding box center [370, 46] width 97 height 14
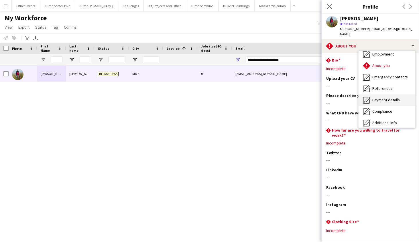
click at [390, 97] on span "Payment details" at bounding box center [385, 99] width 27 height 5
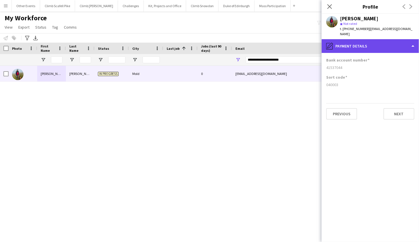
click at [384, 41] on div "pencil4 Payment details" at bounding box center [370, 46] width 97 height 14
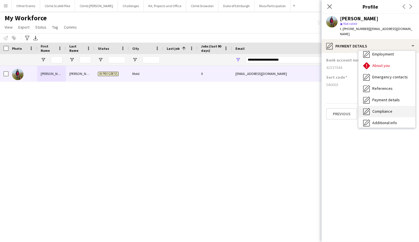
click at [387, 109] on span "Compliance" at bounding box center [382, 111] width 20 height 5
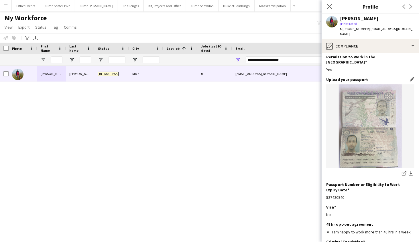
scroll to position [21, 0]
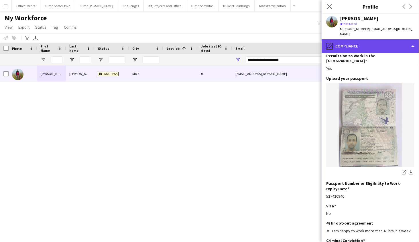
click at [383, 41] on div "pencil4 Compliance" at bounding box center [370, 46] width 97 height 14
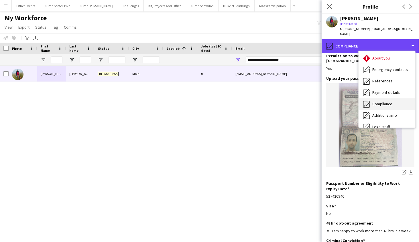
scroll to position [39, 0]
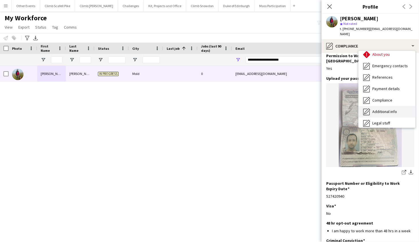
click at [390, 109] on span "Additional info" at bounding box center [384, 111] width 25 height 5
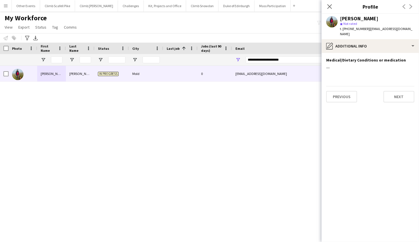
scroll to position [0, 0]
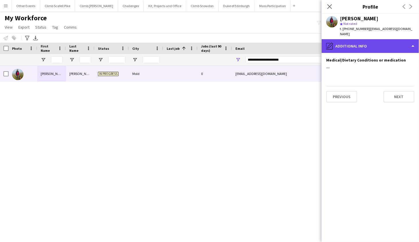
click at [379, 43] on div "pencil4 Additional info" at bounding box center [370, 46] width 97 height 14
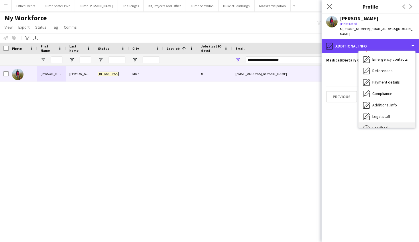
scroll to position [50, 0]
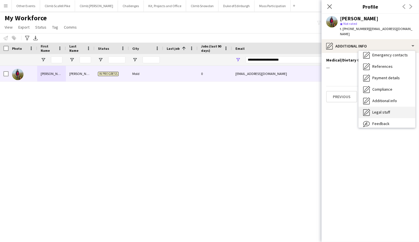
click at [384, 110] on div "Legal stuff Legal stuff" at bounding box center [387, 112] width 57 height 11
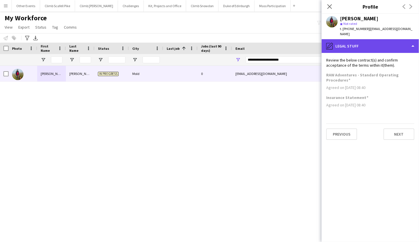
click at [374, 39] on div "pencil4 Legal stuff" at bounding box center [370, 46] width 97 height 14
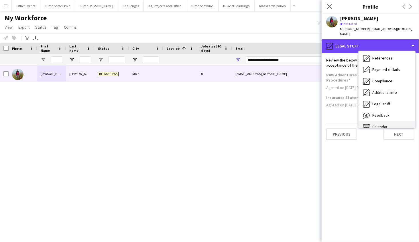
scroll to position [63, 0]
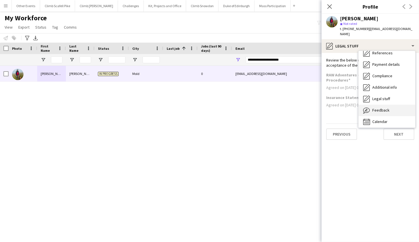
click at [389, 106] on div "Feedback Feedback" at bounding box center [387, 110] width 57 height 11
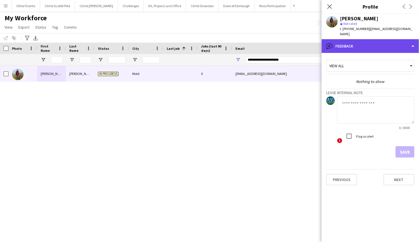
click at [373, 39] on div "bubble-pencil Feedback" at bounding box center [370, 46] width 97 height 14
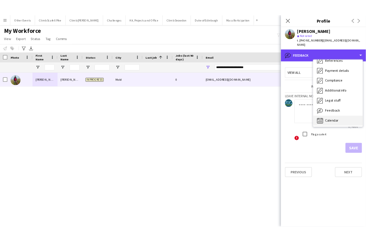
scroll to position [65, 0]
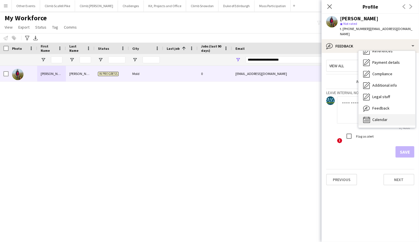
click at [383, 117] on span "Calendar" at bounding box center [379, 119] width 15 height 5
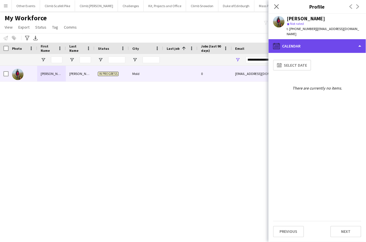
click at [311, 41] on div "calendar-full Calendar" at bounding box center [317, 46] width 97 height 14
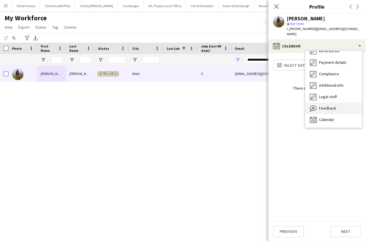
click at [334, 106] on span "Feedback" at bounding box center [327, 108] width 17 height 5
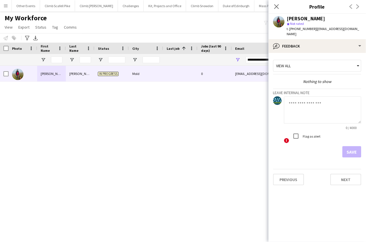
click at [314, 103] on textarea at bounding box center [322, 109] width 77 height 27
type textarea "**********"
click at [350, 146] on button "Save" at bounding box center [351, 151] width 19 height 11
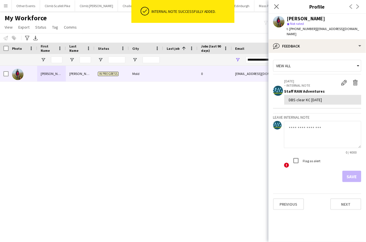
click at [192, 108] on div "[PERSON_NAME] In progress Mold 0 [EMAIL_ADDRESS][DOMAIN_NAME] [PHONE_NUMBER]" at bounding box center [160, 147] width 321 height 162
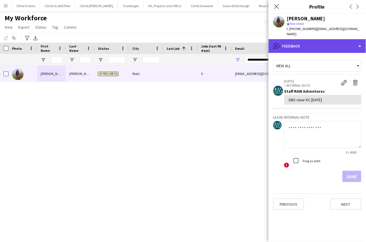
click at [322, 39] on div "bubble-pencil Feedback" at bounding box center [317, 46] width 97 height 14
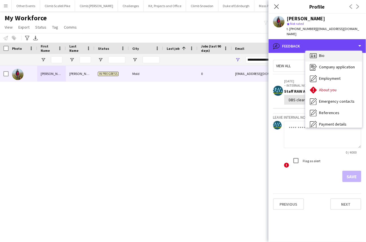
scroll to position [0, 0]
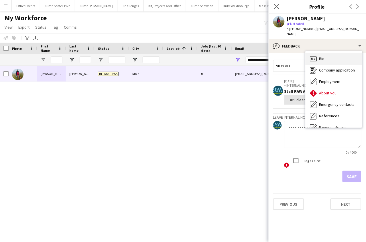
click at [330, 56] on div "Bio Bio" at bounding box center [334, 58] width 57 height 11
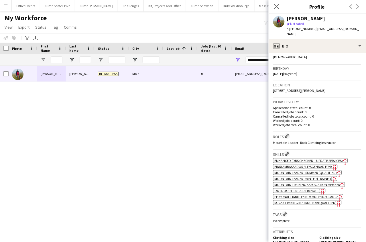
scroll to position [100, 0]
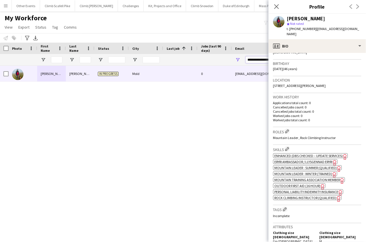
click at [263, 58] on input "**********" at bounding box center [294, 59] width 97 height 7
click at [264, 59] on input "**********" at bounding box center [294, 59] width 97 height 7
click at [277, 7] on icon at bounding box center [276, 6] width 5 height 5
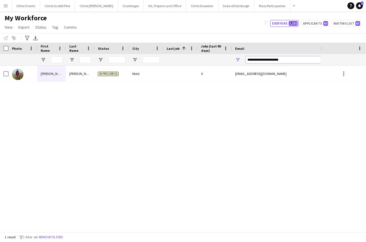
click at [265, 61] on input "**********" at bounding box center [294, 59] width 97 height 7
paste input "*"
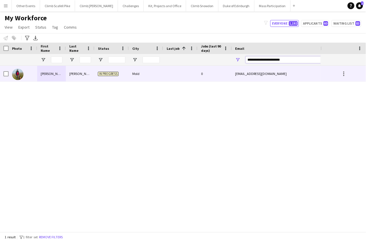
type input "**********"
click at [57, 77] on div "[PERSON_NAME]" at bounding box center [51, 74] width 29 height 16
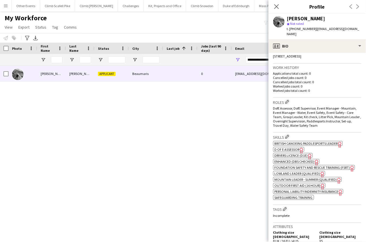
scroll to position [134, 0]
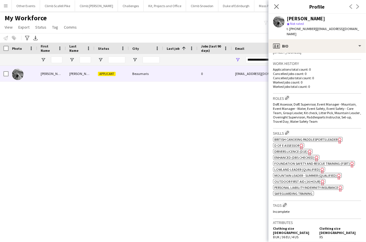
click at [292, 155] on span "Enhanced (DBS Checked)" at bounding box center [295, 157] width 40 height 4
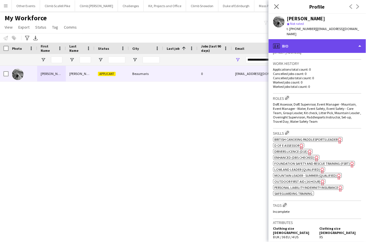
click at [321, 39] on div "profile Bio" at bounding box center [317, 46] width 97 height 14
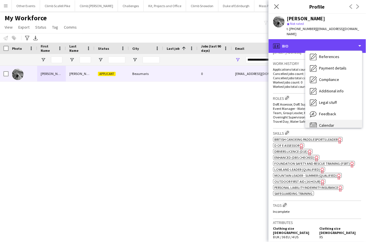
scroll to position [65, 0]
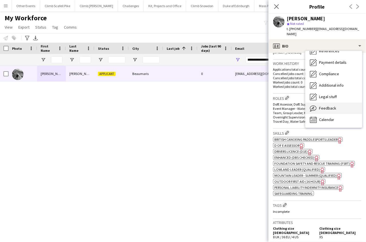
click at [328, 106] on span "Feedback" at bounding box center [327, 108] width 17 height 5
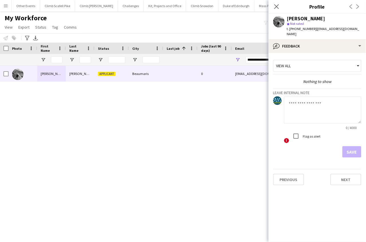
click at [303, 99] on textarea at bounding box center [322, 109] width 77 height 27
type textarea "**********"
click at [351, 147] on button "Save" at bounding box center [351, 151] width 19 height 11
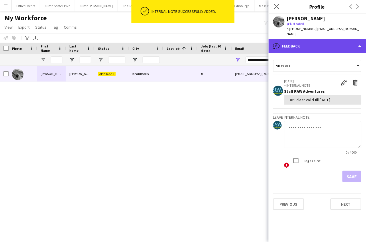
click at [332, 43] on div "bubble-pencil Feedback" at bounding box center [317, 46] width 97 height 14
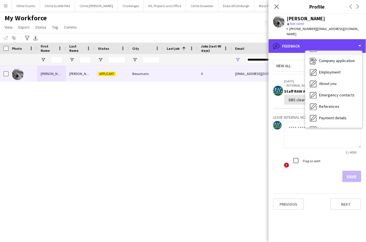
scroll to position [0, 0]
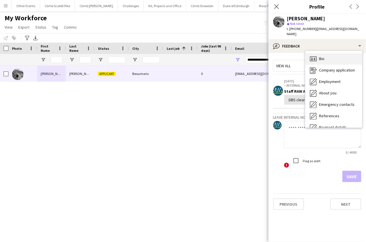
click at [330, 55] on div "Bio Bio" at bounding box center [334, 58] width 57 height 11
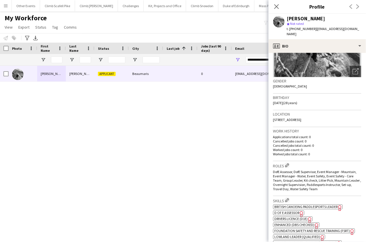
scroll to position [100, 0]
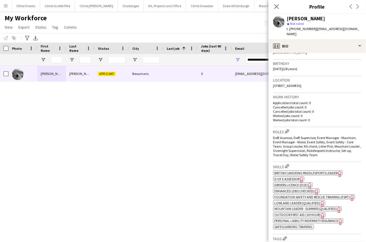
click at [295, 189] on span "Enhanced (DBS Checked)" at bounding box center [295, 191] width 40 height 4
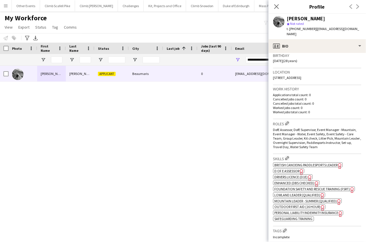
scroll to position [145, 0]
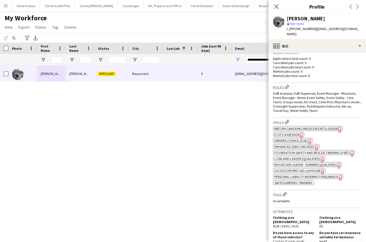
click at [298, 163] on span "Mountain Leader - Summer (Qualified)" at bounding box center [306, 165] width 62 height 4
click at [295, 169] on span "Outdoor First Aid (16 hour)" at bounding box center [298, 171] width 46 height 4
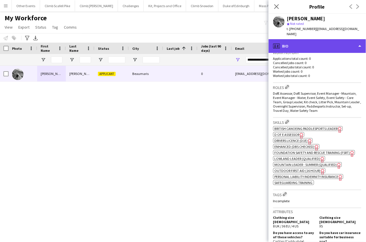
click at [316, 42] on div "profile Bio" at bounding box center [317, 46] width 97 height 14
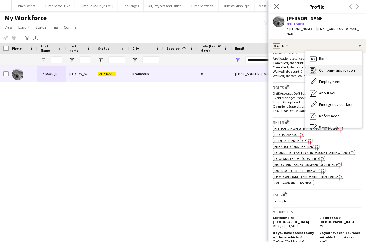
click at [327, 68] on span "Company application" at bounding box center [337, 70] width 36 height 5
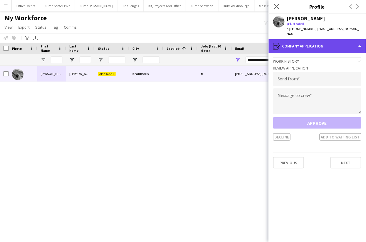
click at [317, 41] on div "register Company application" at bounding box center [317, 46] width 97 height 14
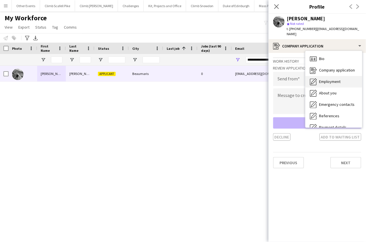
click at [327, 79] on span "Employment" at bounding box center [329, 81] width 21 height 5
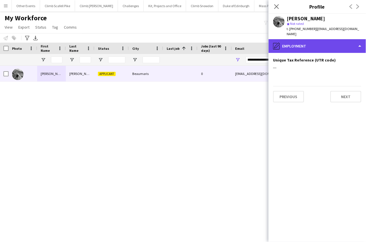
click at [319, 41] on div "pencil4 Employment" at bounding box center [317, 46] width 97 height 14
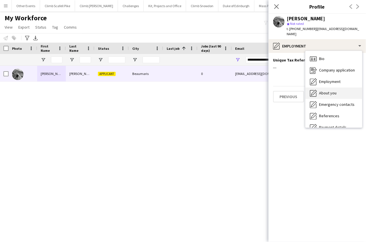
click at [328, 90] on span "About you" at bounding box center [327, 92] width 17 height 5
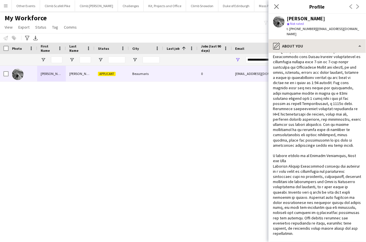
scroll to position [118, 0]
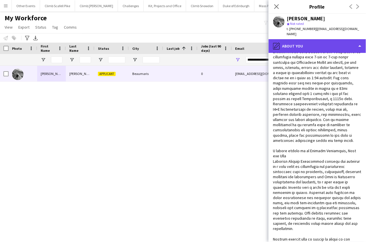
click at [321, 39] on div "pencil4 About you" at bounding box center [317, 46] width 97 height 14
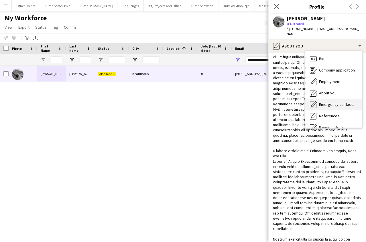
click at [327, 102] on span "Emergency contacts" at bounding box center [337, 104] width 36 height 5
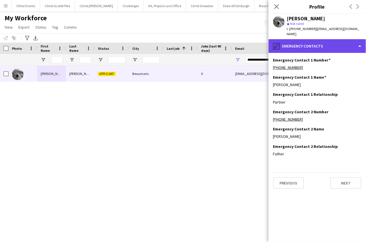
click at [317, 44] on div "pencil4 Emergency contacts" at bounding box center [317, 46] width 97 height 14
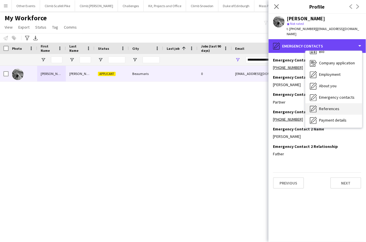
scroll to position [8, 0]
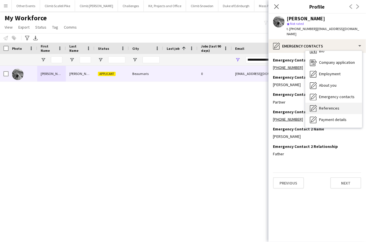
click at [334, 106] on span "References" at bounding box center [329, 108] width 20 height 5
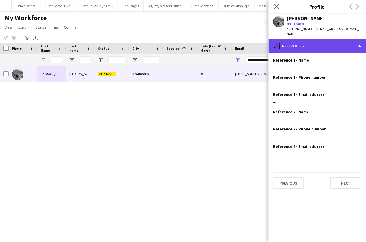
click at [313, 45] on div "pencil4 References" at bounding box center [317, 46] width 97 height 14
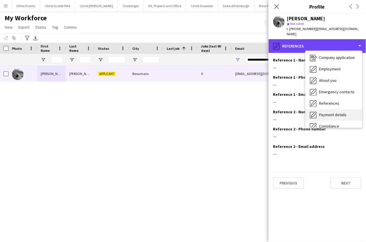
scroll to position [18, 0]
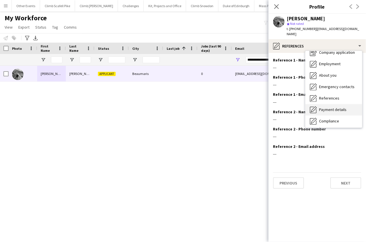
click at [327, 107] on span "Payment details" at bounding box center [332, 109] width 27 height 5
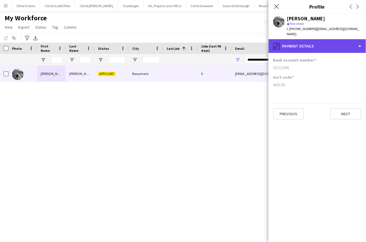
click at [318, 41] on div "pencil4 Payment details" at bounding box center [317, 46] width 97 height 14
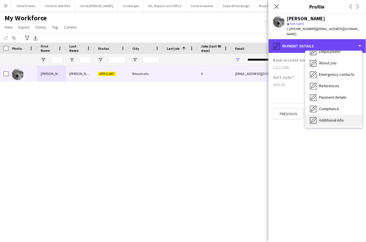
scroll to position [40, 0]
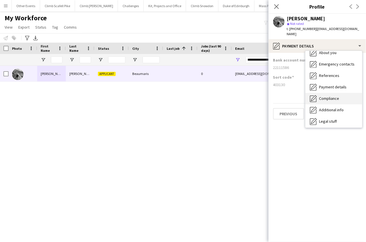
click at [336, 97] on div "Compliance Compliance" at bounding box center [334, 98] width 57 height 11
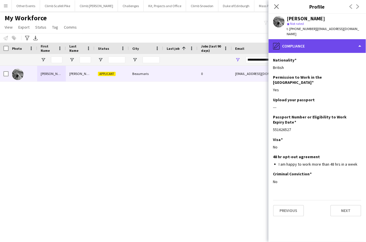
click at [317, 43] on div "pencil4 Compliance" at bounding box center [317, 46] width 97 height 14
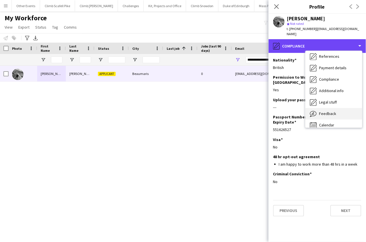
scroll to position [65, 0]
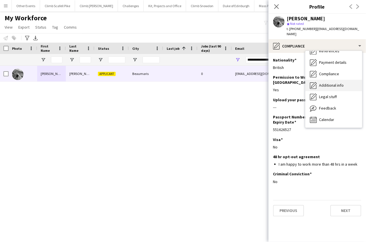
click at [335, 80] on div "Additional info Additional info" at bounding box center [334, 85] width 57 height 11
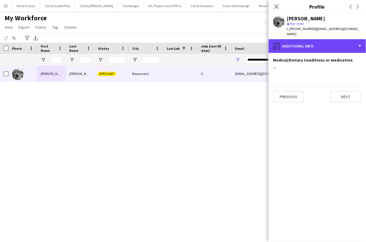
drag, startPoint x: 328, startPoint y: 45, endPoint x: 329, endPoint y: 50, distance: 5.3
click at [328, 45] on div "pencil4 Additional info" at bounding box center [317, 46] width 97 height 14
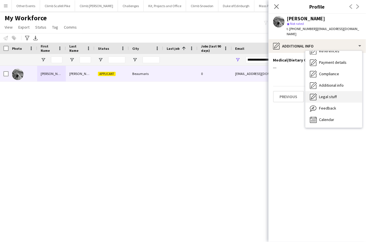
click at [335, 91] on div "Legal stuff Legal stuff" at bounding box center [334, 96] width 57 height 11
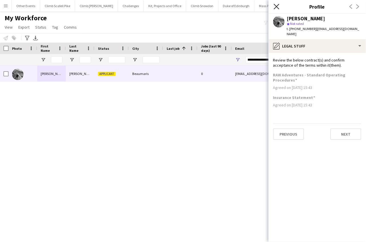
click at [275, 7] on icon "Close pop-in" at bounding box center [276, 6] width 5 height 5
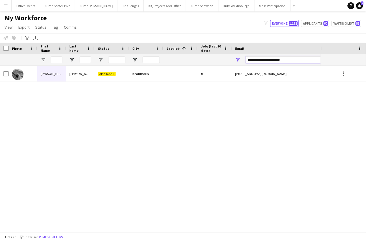
click at [263, 61] on input "**********" at bounding box center [294, 59] width 97 height 7
paste input "**********"
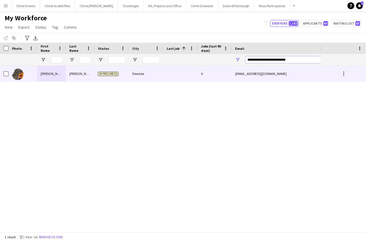
type input "**********"
click at [52, 74] on div "[PERSON_NAME]" at bounding box center [51, 74] width 29 height 16
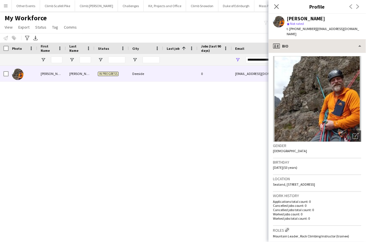
scroll to position [0, 0]
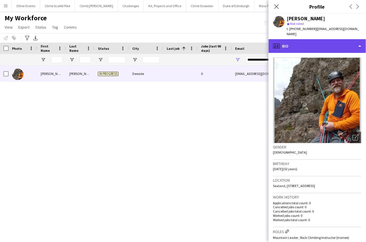
click at [336, 39] on div "profile Bio" at bounding box center [317, 46] width 97 height 14
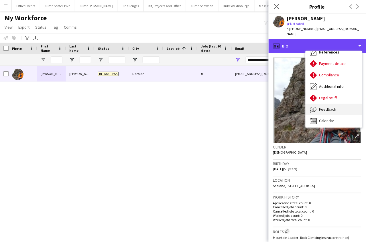
scroll to position [65, 0]
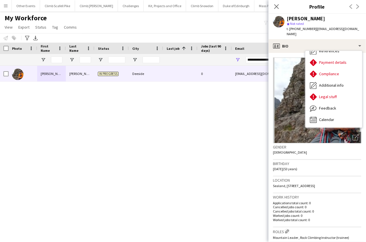
click at [188, 152] on div "[PERSON_NAME] In progress Deeside 0 [EMAIL_ADDRESS][DOMAIN_NAME] [PHONE_NUMBER]" at bounding box center [160, 147] width 321 height 162
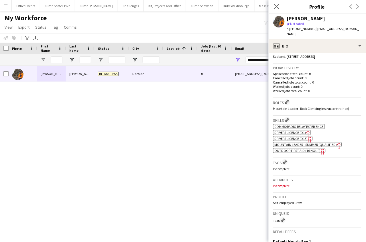
scroll to position [138, 0]
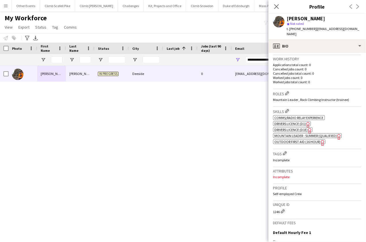
click at [299, 137] on span "Mountain Leader - Summer (Qualified)" at bounding box center [306, 136] width 62 height 4
click at [307, 146] on div "Skills Edit crew company skills ok-circled2 background Layer 1 cross-circle-red…" at bounding box center [317, 128] width 88 height 42
click at [307, 142] on span "Outdoor First Aid (16 hour)" at bounding box center [298, 142] width 46 height 4
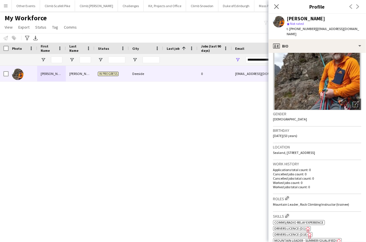
scroll to position [21, 0]
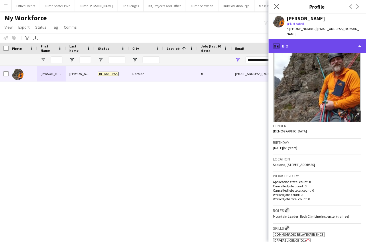
click at [319, 39] on div "profile Bio" at bounding box center [317, 46] width 97 height 14
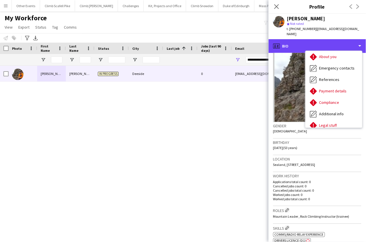
scroll to position [0, 0]
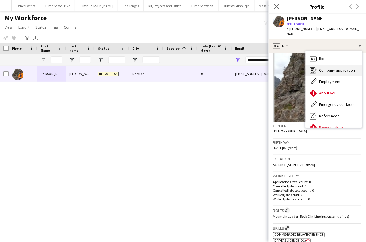
click at [328, 68] on span "Company application" at bounding box center [337, 70] width 36 height 5
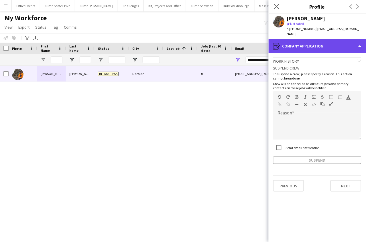
click at [321, 45] on div "register Company application" at bounding box center [317, 46] width 97 height 14
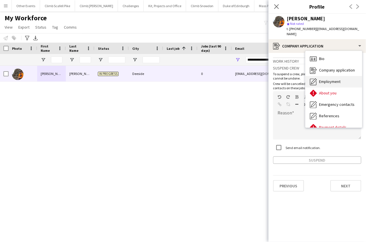
click at [328, 79] on span "Employment" at bounding box center [329, 81] width 21 height 5
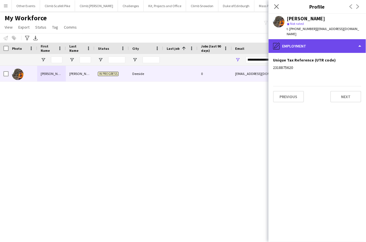
click at [325, 42] on div "pencil4 Employment" at bounding box center [317, 46] width 97 height 14
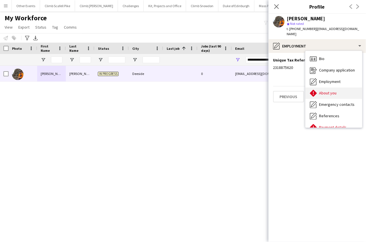
click at [334, 90] on span "About you" at bounding box center [327, 92] width 17 height 5
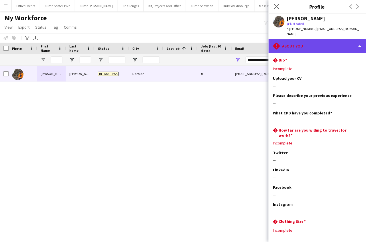
click at [321, 41] on div "rhombus-alert About you" at bounding box center [317, 46] width 97 height 14
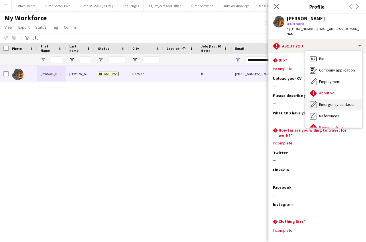
click at [323, 102] on span "Emergency contacts" at bounding box center [337, 104] width 36 height 5
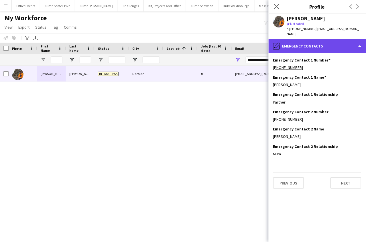
click at [329, 44] on div "pencil4 Emergency contacts" at bounding box center [317, 46] width 97 height 14
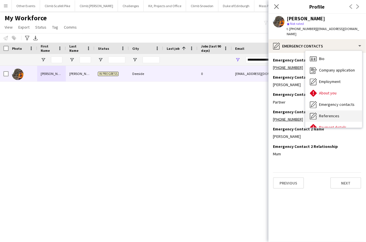
click at [331, 113] on span "References" at bounding box center [329, 115] width 20 height 5
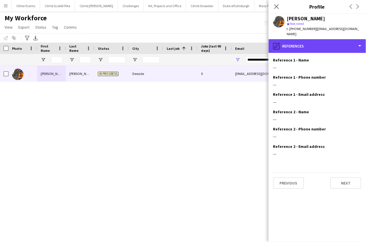
drag, startPoint x: 316, startPoint y: 45, endPoint x: 316, endPoint y: 56, distance: 11.8
click at [316, 45] on div "pencil4 References" at bounding box center [317, 46] width 97 height 14
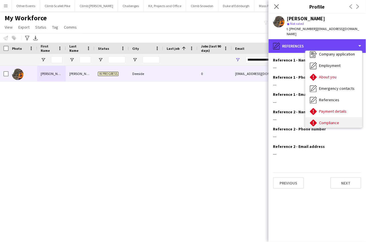
scroll to position [27, 0]
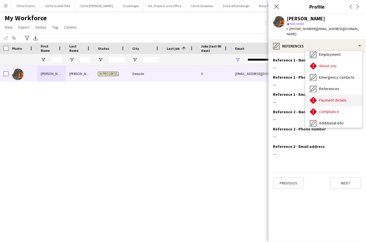
click at [329, 98] on span "Payment details" at bounding box center [332, 100] width 27 height 5
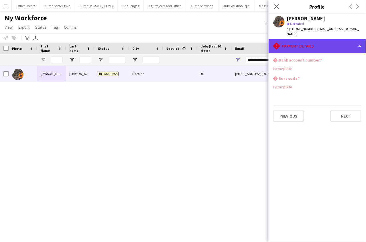
click at [329, 43] on div "rhombus-alert Payment details" at bounding box center [317, 46] width 97 height 14
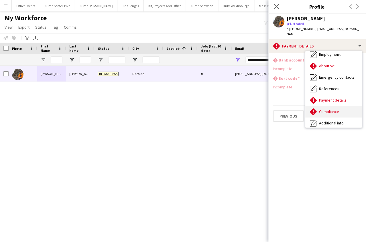
click at [328, 109] on span "Compliance" at bounding box center [329, 111] width 20 height 5
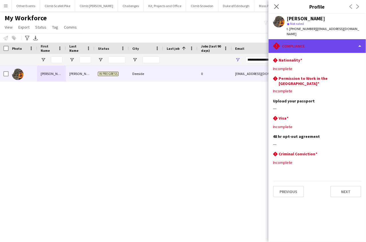
click at [326, 41] on div "rhombus-alert Compliance" at bounding box center [317, 46] width 97 height 14
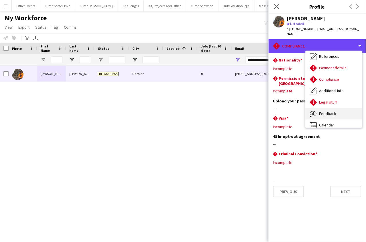
scroll to position [65, 0]
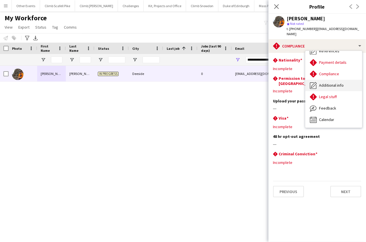
click at [335, 83] on span "Additional info" at bounding box center [331, 85] width 25 height 5
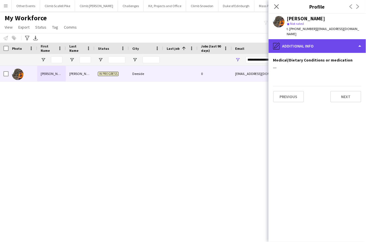
click at [328, 41] on div "pencil4 Additional info" at bounding box center [317, 46] width 97 height 14
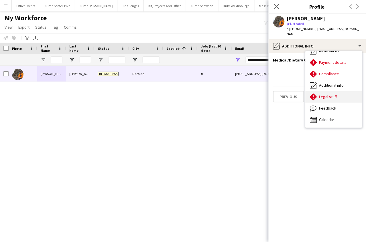
click at [331, 94] on span "Legal stuff" at bounding box center [328, 96] width 18 height 5
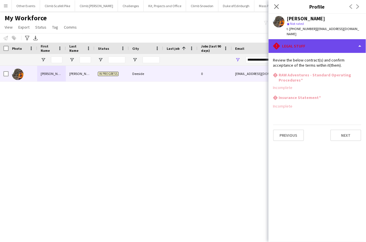
click at [321, 43] on div "rhombus-alert Legal stuff" at bounding box center [317, 46] width 97 height 14
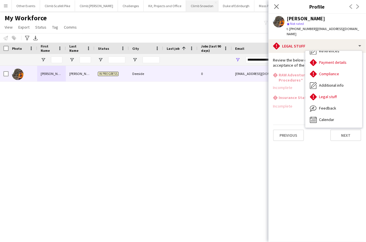
click at [192, 6] on button "Climb Snowdon Close" at bounding box center [202, 5] width 32 height 11
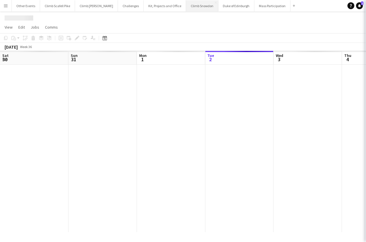
scroll to position [0, 137]
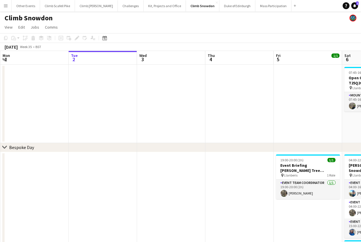
click at [9, 4] on button "Menu" at bounding box center [5, 5] width 11 height 11
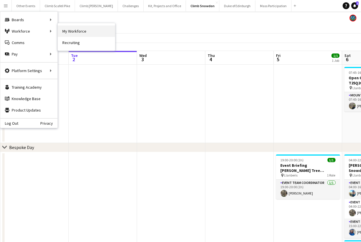
click at [72, 32] on link "My Workforce" at bounding box center [86, 30] width 57 height 11
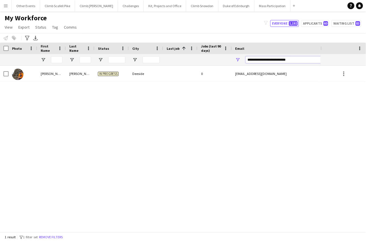
click at [271, 59] on input "**********" at bounding box center [294, 59] width 97 height 7
paste input "Email Filter Input"
type input "**********"
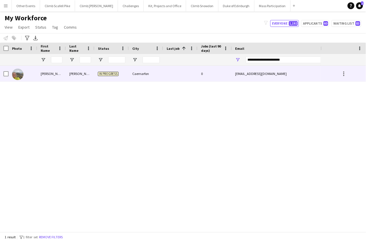
click at [45, 72] on div "Nicola" at bounding box center [51, 74] width 29 height 16
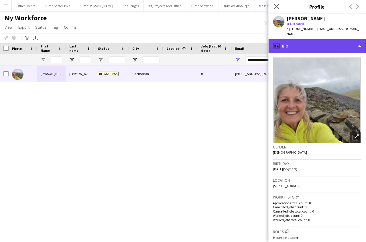
click at [358, 44] on div "profile Bio" at bounding box center [317, 46] width 97 height 14
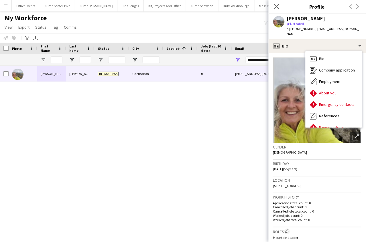
drag, startPoint x: 201, startPoint y: 117, endPoint x: 197, endPoint y: 113, distance: 5.3
click at [200, 117] on div "Nicola CARR In progress Caernarfon 0 nicolascarr@yahoo.co.uk +447477134286" at bounding box center [160, 147] width 321 height 162
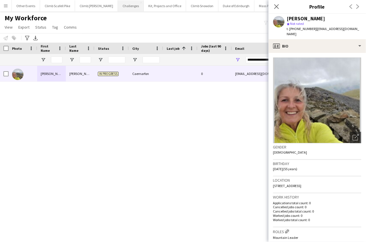
click at [118, 7] on button "Challenges Close" at bounding box center [131, 5] width 26 height 11
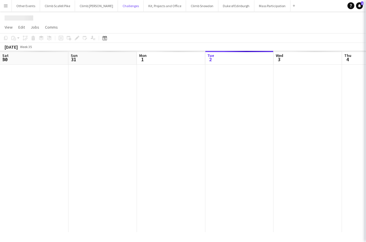
scroll to position [0, 137]
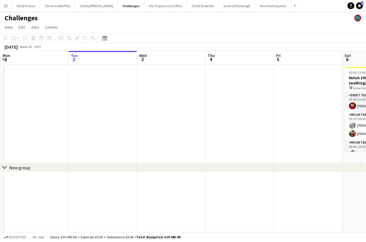
click at [105, 40] on div "Date picker" at bounding box center [104, 38] width 7 height 7
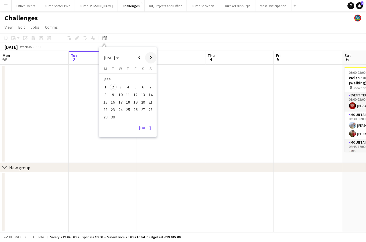
click at [151, 57] on span "Next month" at bounding box center [150, 57] width 11 height 11
click at [139, 58] on span "Previous month" at bounding box center [139, 57] width 11 height 11
click at [145, 107] on span "27" at bounding box center [143, 109] width 7 height 7
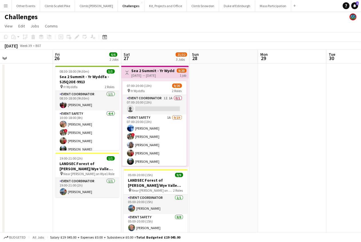
scroll to position [0, 116]
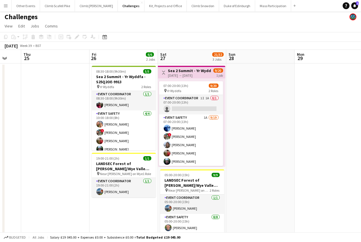
drag, startPoint x: 186, startPoint y: 170, endPoint x: 263, endPoint y: 159, distance: 76.9
click at [264, 159] on app-calendar-viewport "Tue 23 Wed 24 Thu 25 Fri 26 6/6 2 Jobs Sat 27 21/32 3 Jobs Sun 28 Mon 29 Tue 30…" at bounding box center [180, 203] width 361 height 306
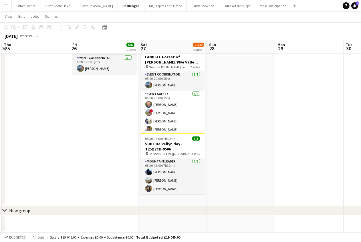
scroll to position [0, 141]
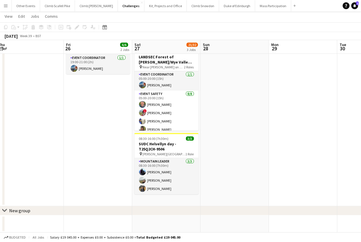
drag, startPoint x: 265, startPoint y: 160, endPoint x: 240, endPoint y: 161, distance: 25.8
click at [240, 161] on app-calendar-viewport "Tue 23 Wed 24 Thu 25 Fri 26 6/6 2 Jobs Sat 27 21/32 3 Jobs Sun 28 Mon 29 Tue 30…" at bounding box center [180, 65] width 361 height 334
click at [172, 149] on h3 "SUDC Helvellyn day - T25Q2CH-9506" at bounding box center [167, 146] width 64 height 10
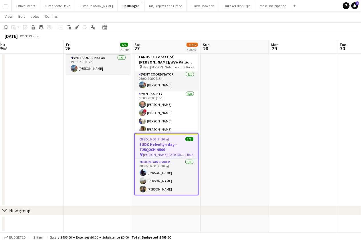
click at [175, 148] on h3 "SUDC Helvellyn day - T25Q2CH-9506" at bounding box center [166, 147] width 63 height 10
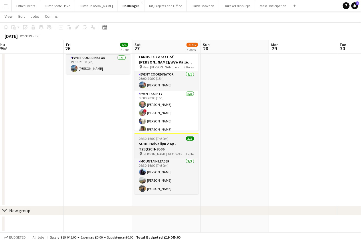
click at [173, 145] on h3 "SUDC Helvellyn day - T25Q2CH-9506" at bounding box center [167, 146] width 64 height 10
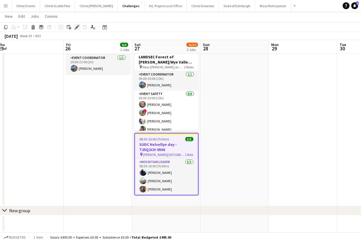
click at [76, 28] on icon at bounding box center [76, 27] width 3 height 3
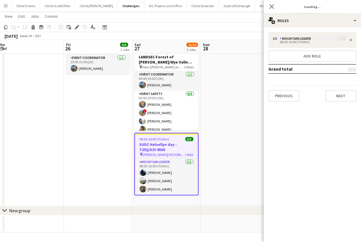
type input "**********"
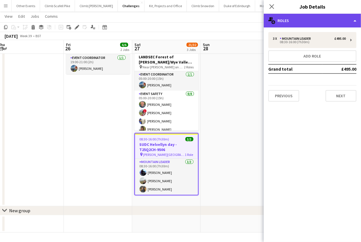
click at [329, 18] on div "multiple-users-add Roles" at bounding box center [312, 21] width 97 height 14
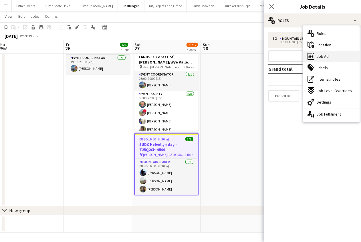
click at [331, 55] on div "ads-window Job Ad" at bounding box center [331, 56] width 57 height 11
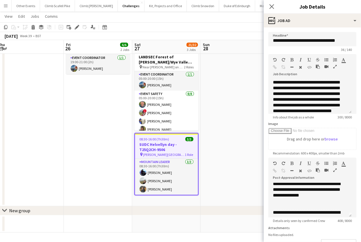
scroll to position [0, 0]
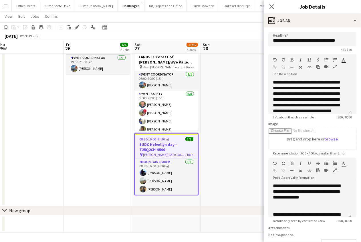
click at [272, 11] on div "Close pop-in" at bounding box center [272, 6] width 16 height 13
click at [271, 7] on icon at bounding box center [271, 6] width 5 height 5
